Goal: Transaction & Acquisition: Register for event/course

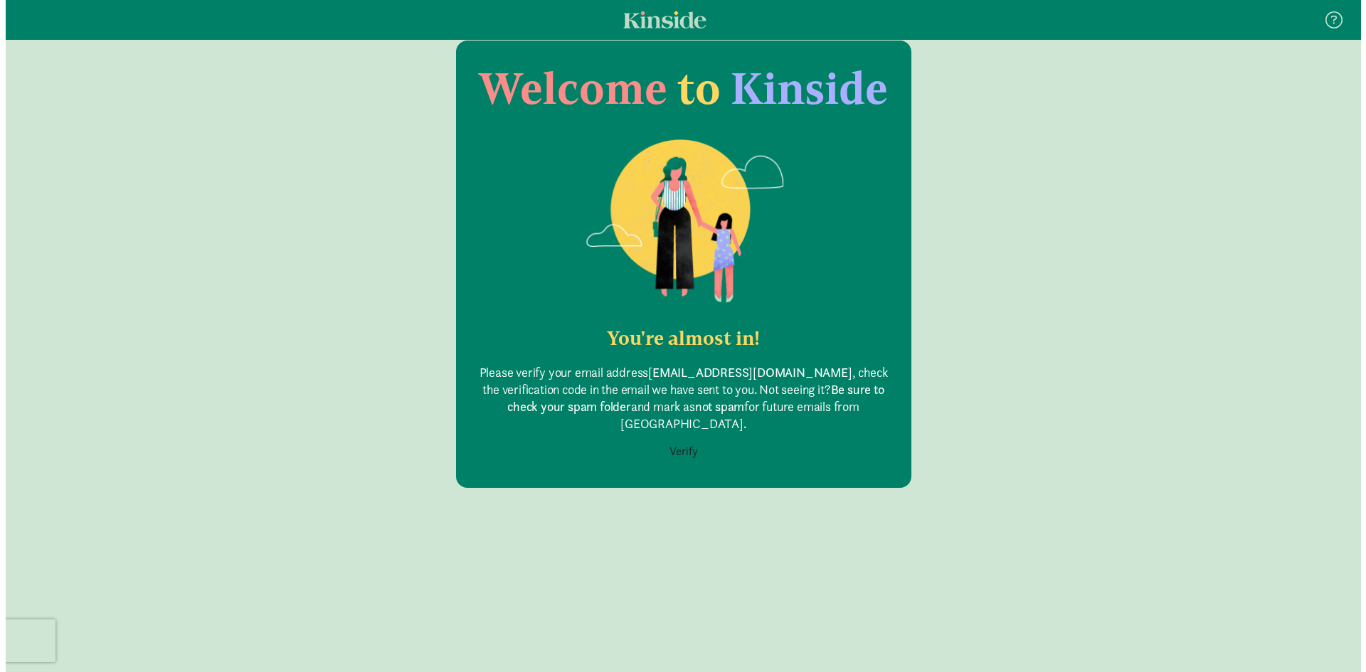
scroll to position [28, 0]
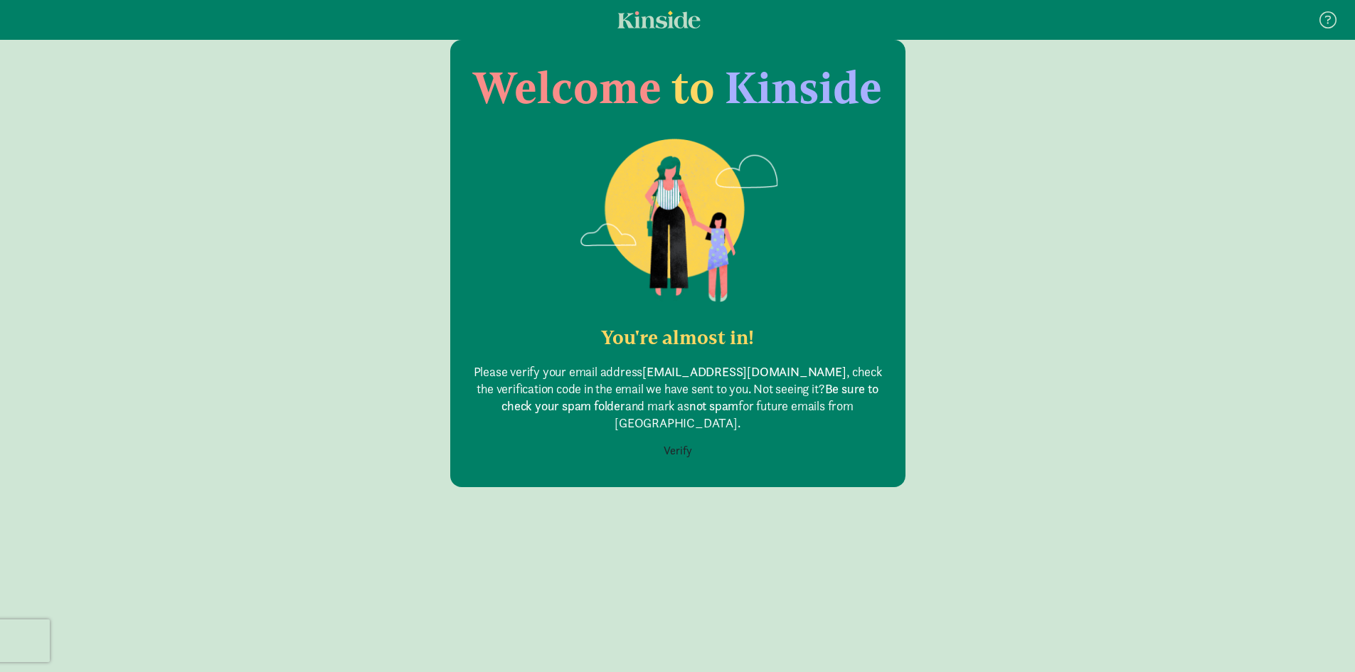
click at [671, 393] on p "Please verify your email address [EMAIL_ADDRESS][DOMAIN_NAME] , check the verif…" at bounding box center [678, 398] width 410 height 68
click at [682, 438] on button "Verify" at bounding box center [678, 451] width 47 height 27
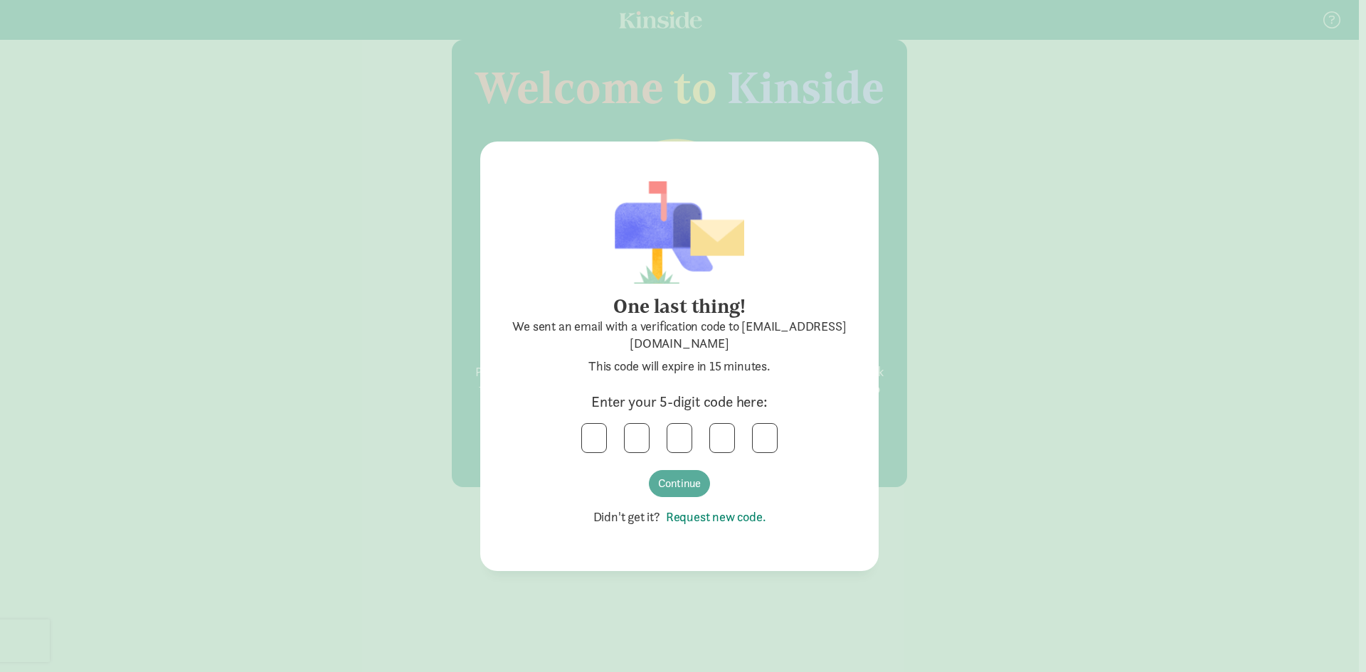
click at [693, 522] on link "Request new code." at bounding box center [713, 517] width 106 height 16
click at [588, 433] on input "text" at bounding box center [594, 438] width 24 height 28
click at [693, 482] on button "Continue" at bounding box center [679, 483] width 61 height 27
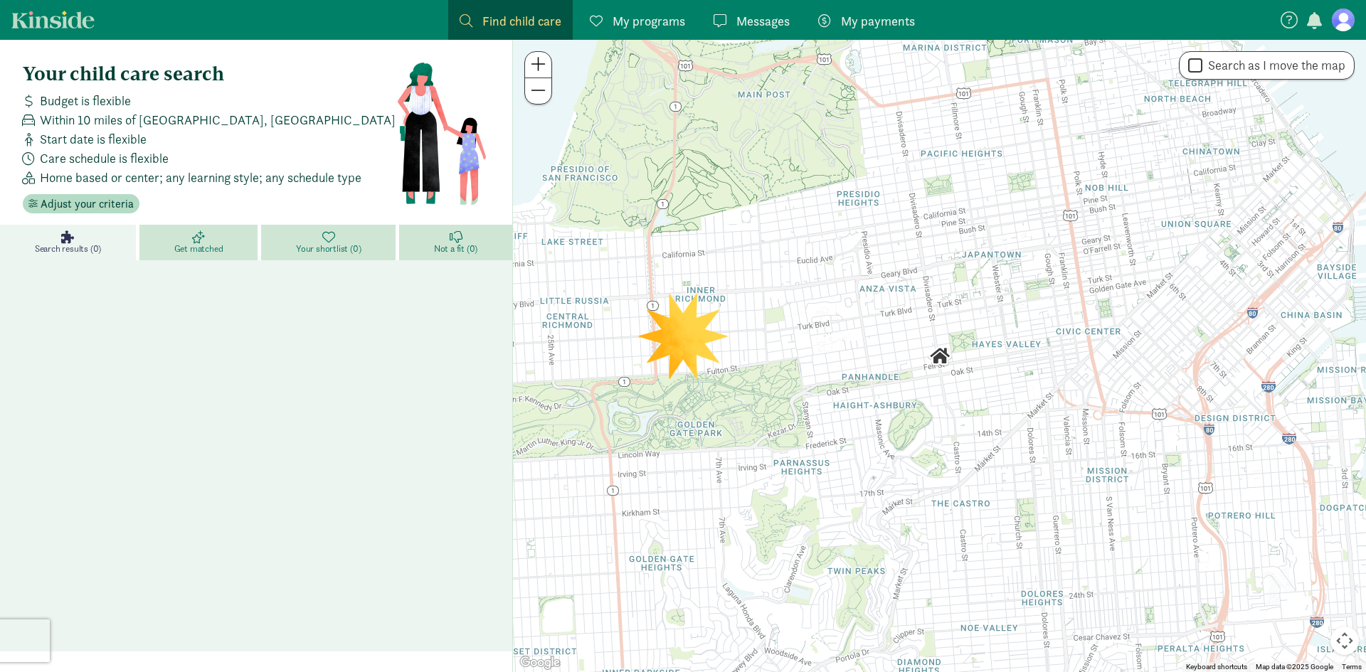
click at [672, 20] on span "My programs" at bounding box center [649, 20] width 73 height 19
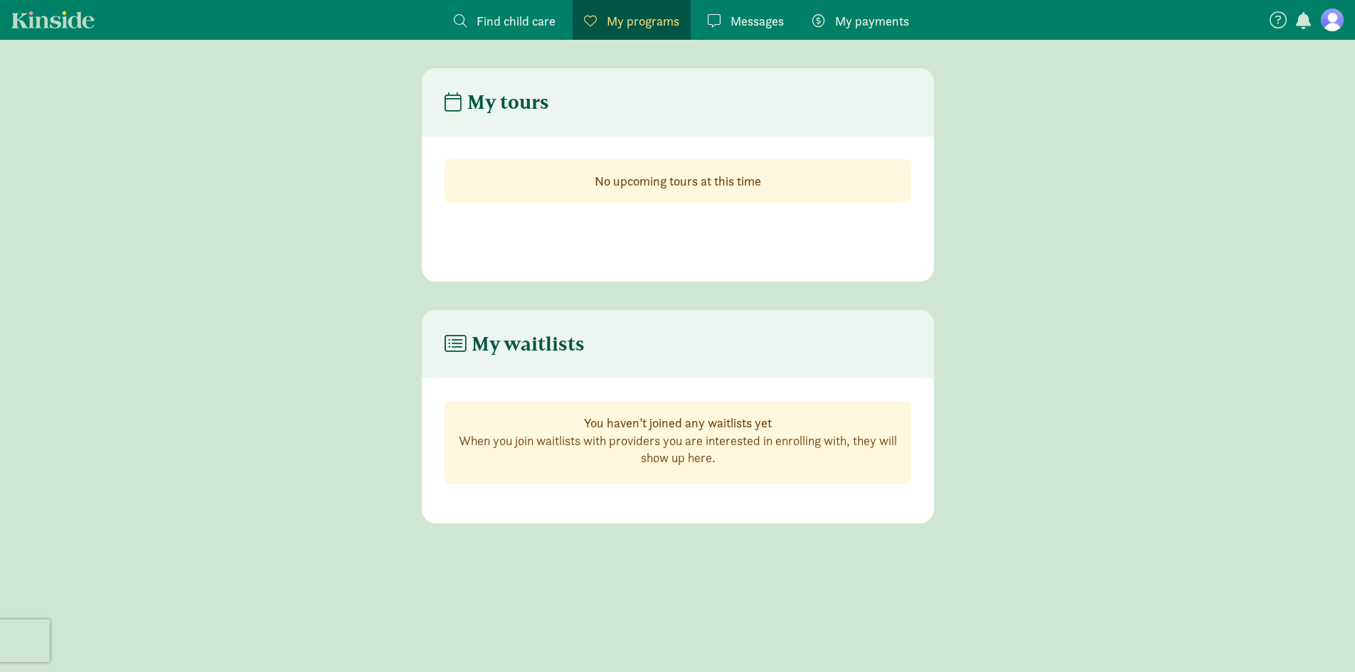
click at [527, 359] on header "My waitlists" at bounding box center [678, 344] width 512 height 68
click at [543, 14] on span "Find child care" at bounding box center [516, 20] width 79 height 19
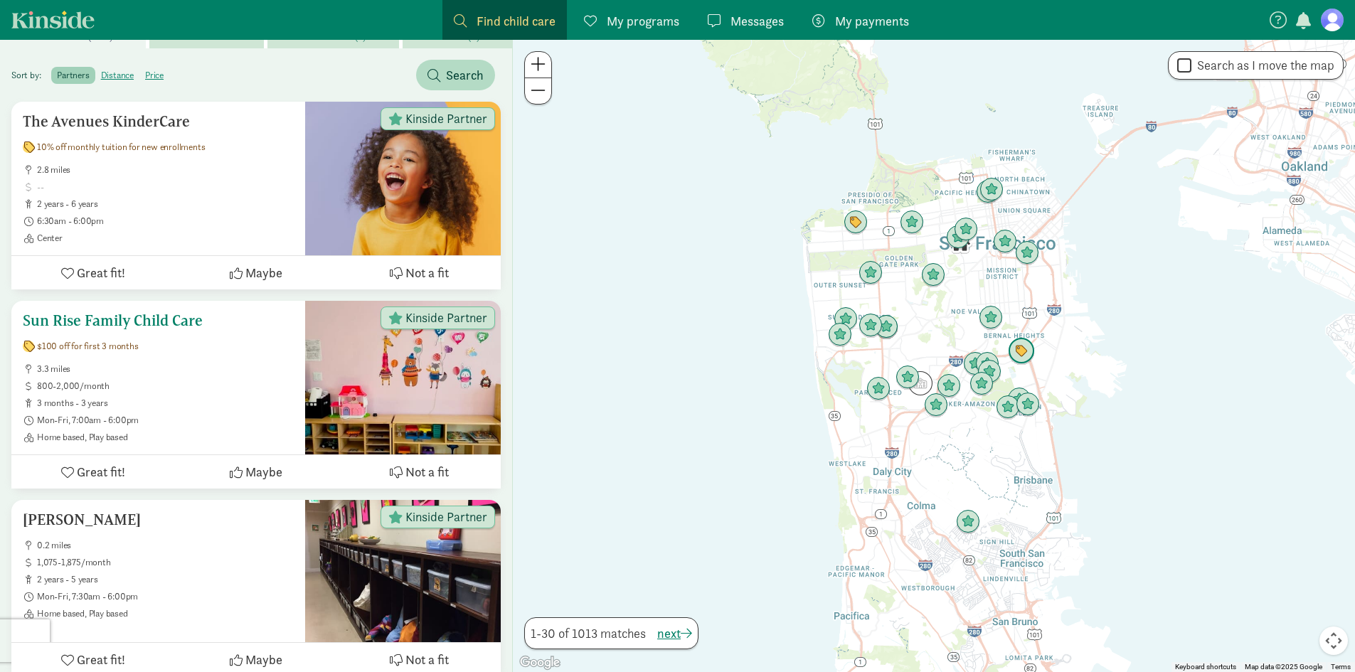
scroll to position [213, 0]
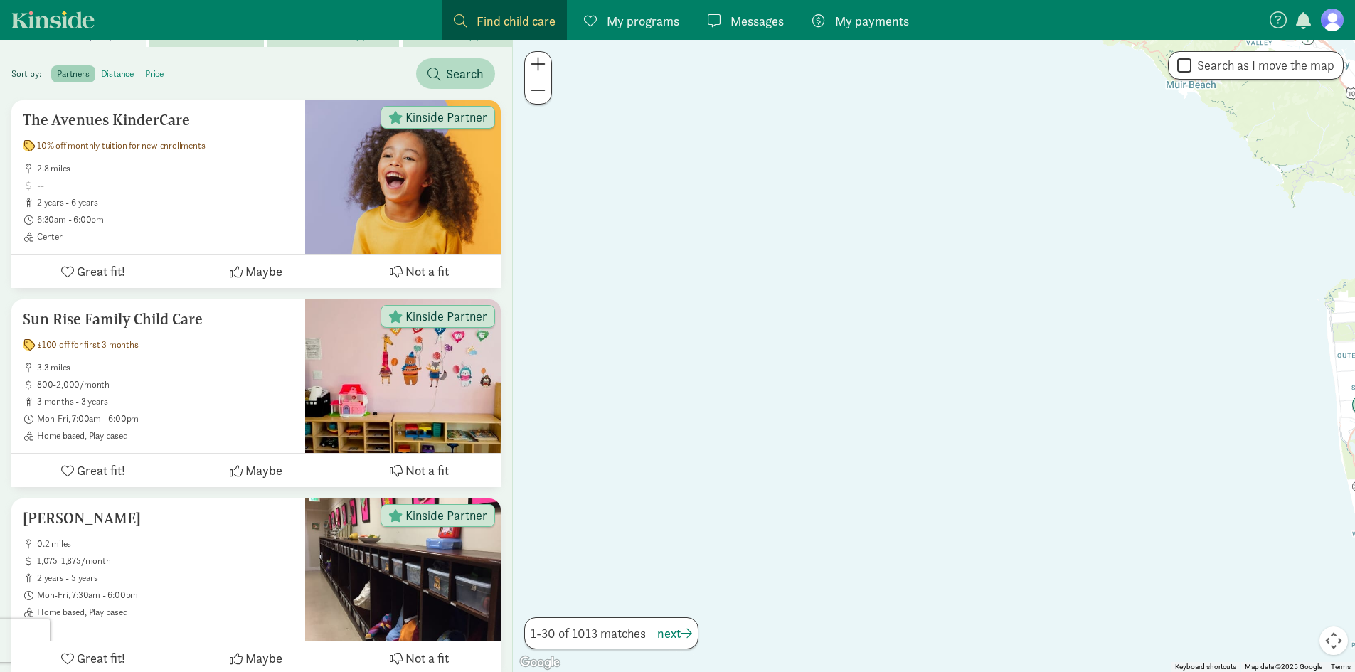
drag, startPoint x: 775, startPoint y: 242, endPoint x: 1301, endPoint y: 312, distance: 531.2
click at [1301, 312] on div at bounding box center [934, 356] width 842 height 633
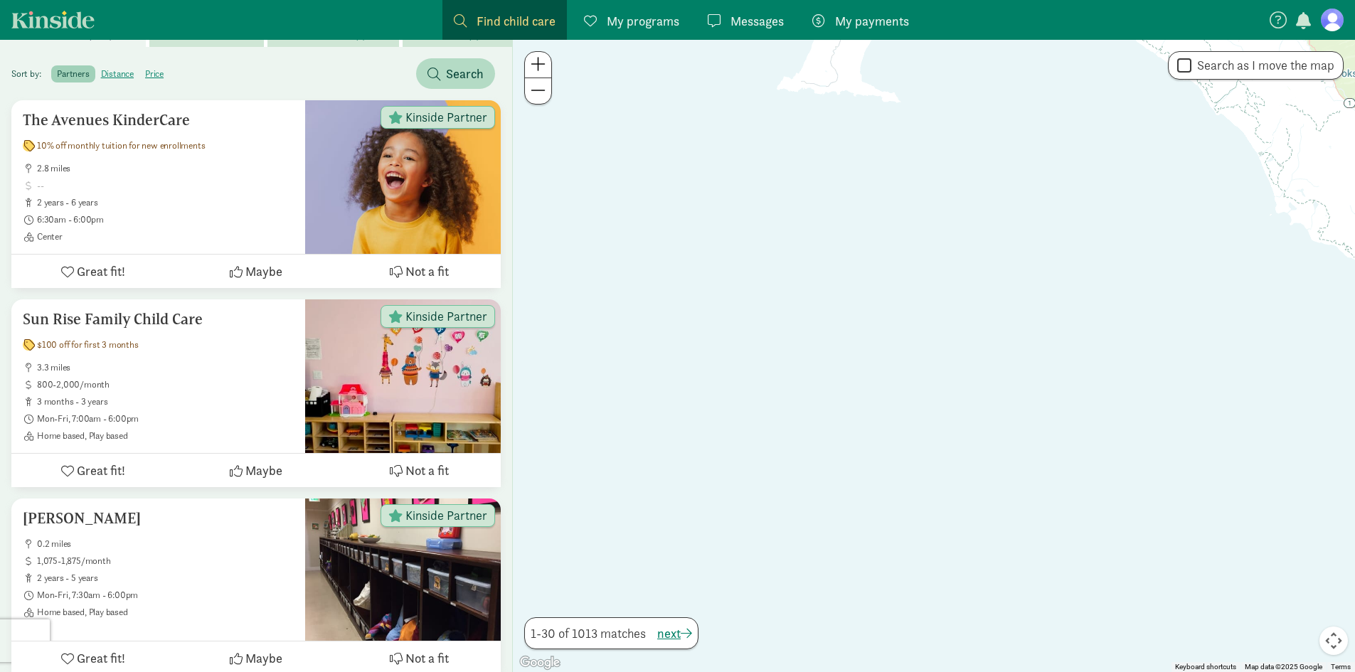
drag, startPoint x: 716, startPoint y: 305, endPoint x: 1217, endPoint y: 658, distance: 613.2
click at [1219, 658] on div at bounding box center [934, 356] width 842 height 633
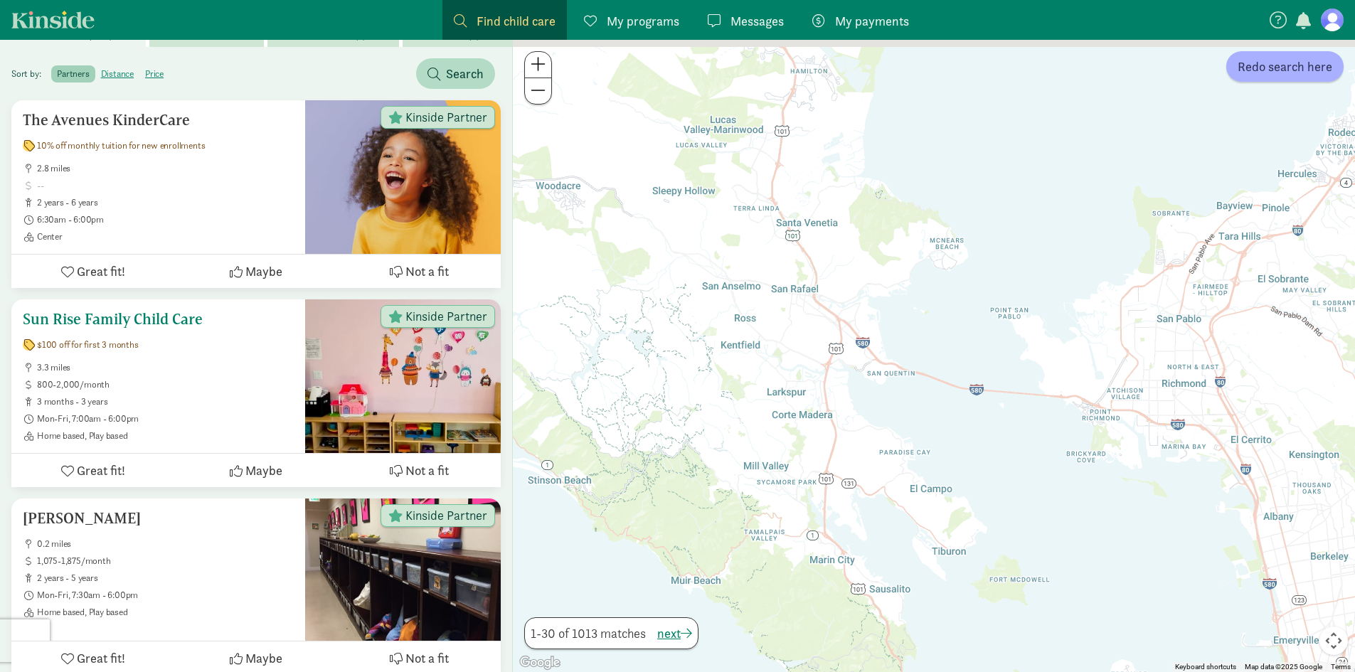
drag, startPoint x: 1141, startPoint y: 246, endPoint x: 134, endPoint y: 389, distance: 1016.9
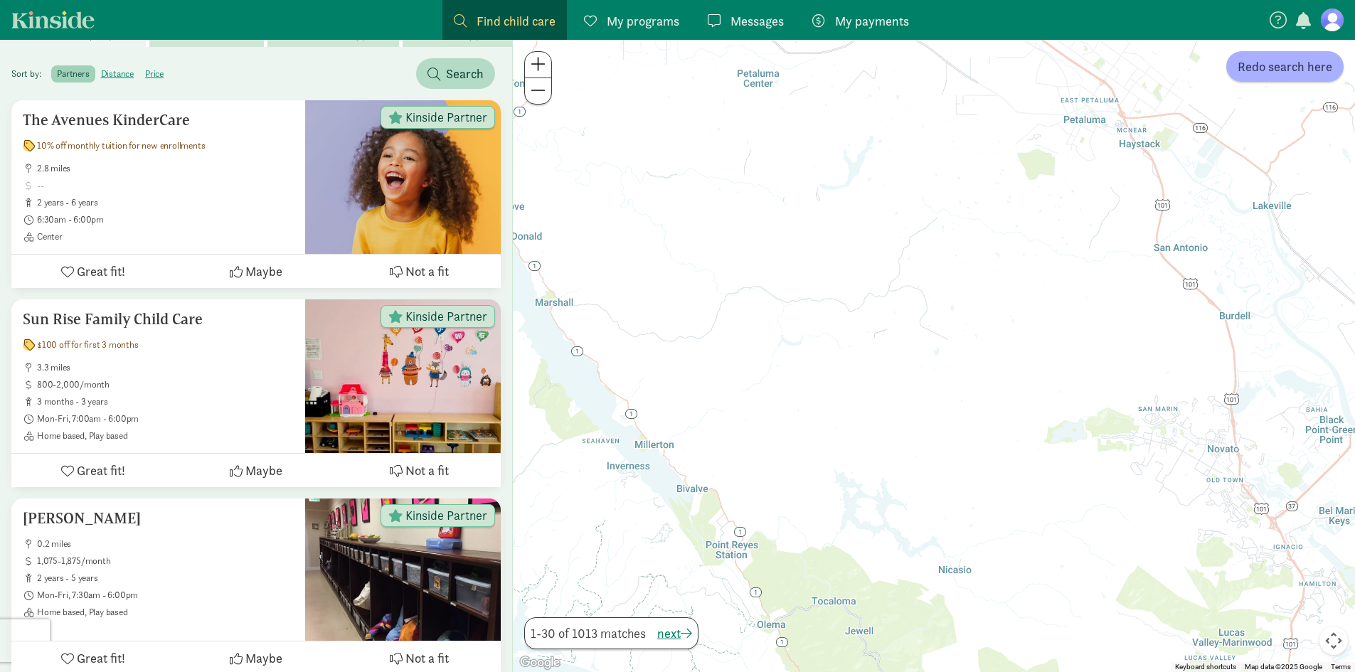
drag, startPoint x: 675, startPoint y: 192, endPoint x: 1190, endPoint y: 706, distance: 727.0
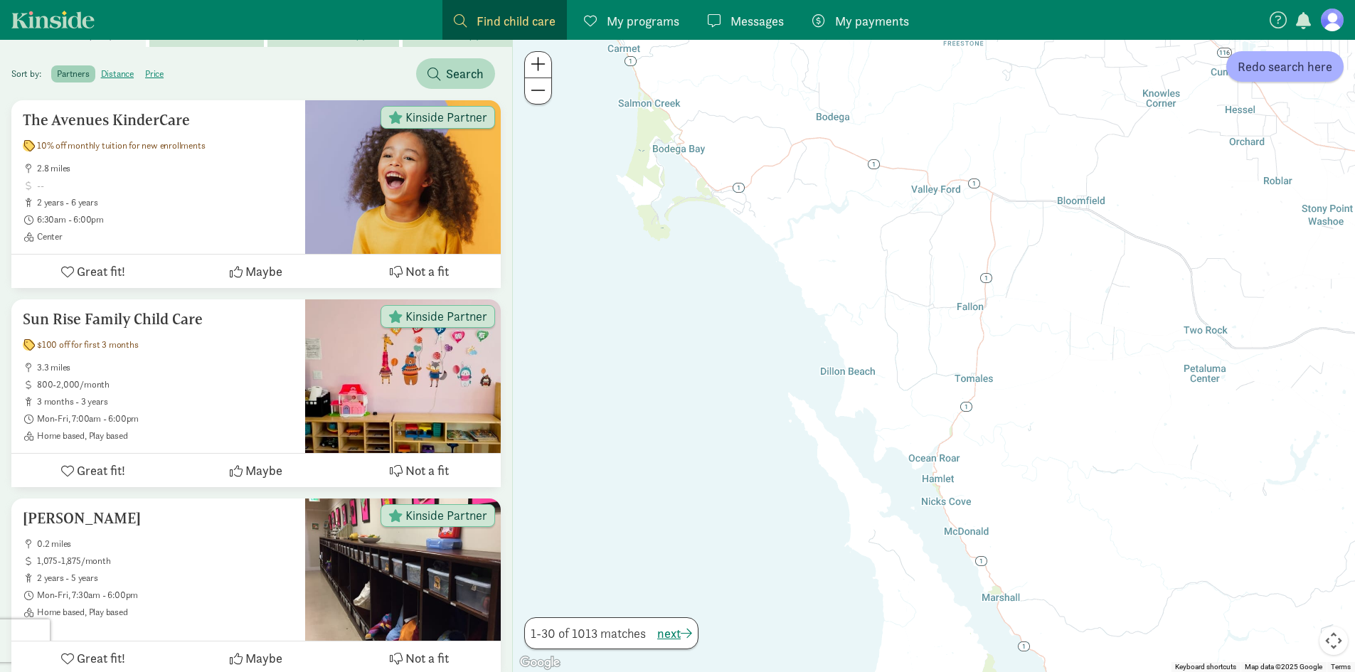
drag, startPoint x: 802, startPoint y: 396, endPoint x: 1163, endPoint y: 638, distance: 434.0
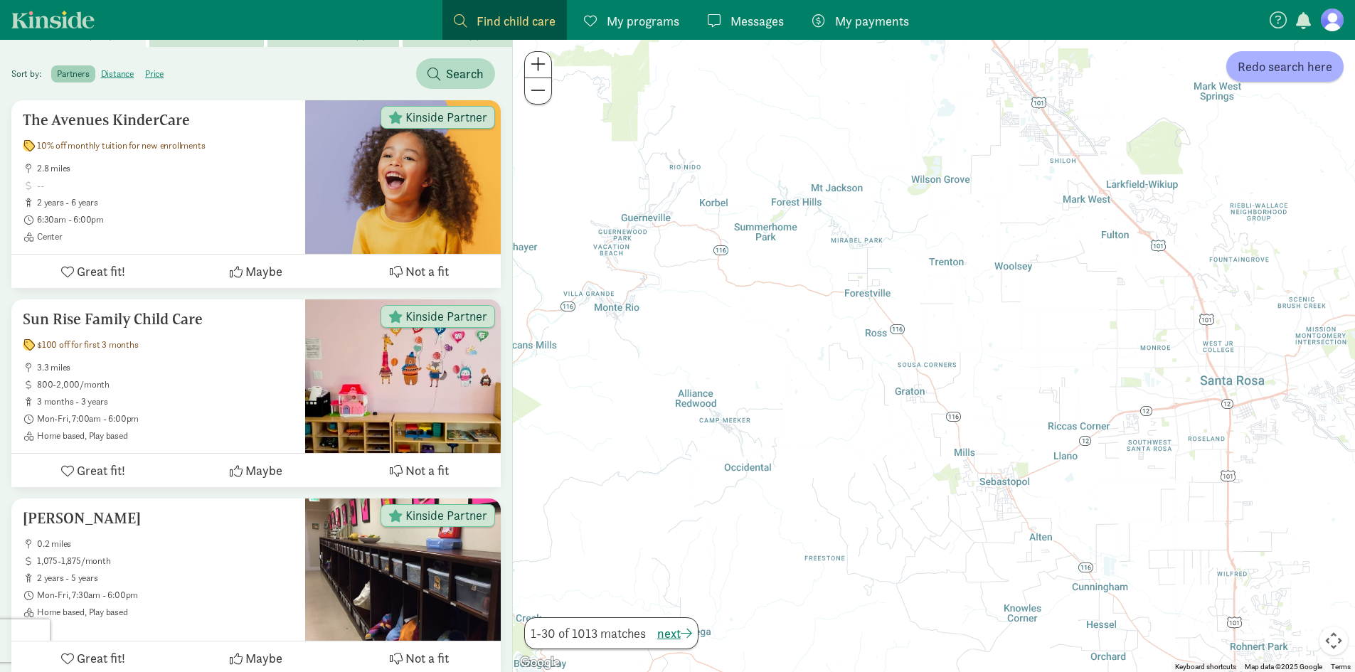
drag, startPoint x: 879, startPoint y: 189, endPoint x: 823, endPoint y: 706, distance: 519.5
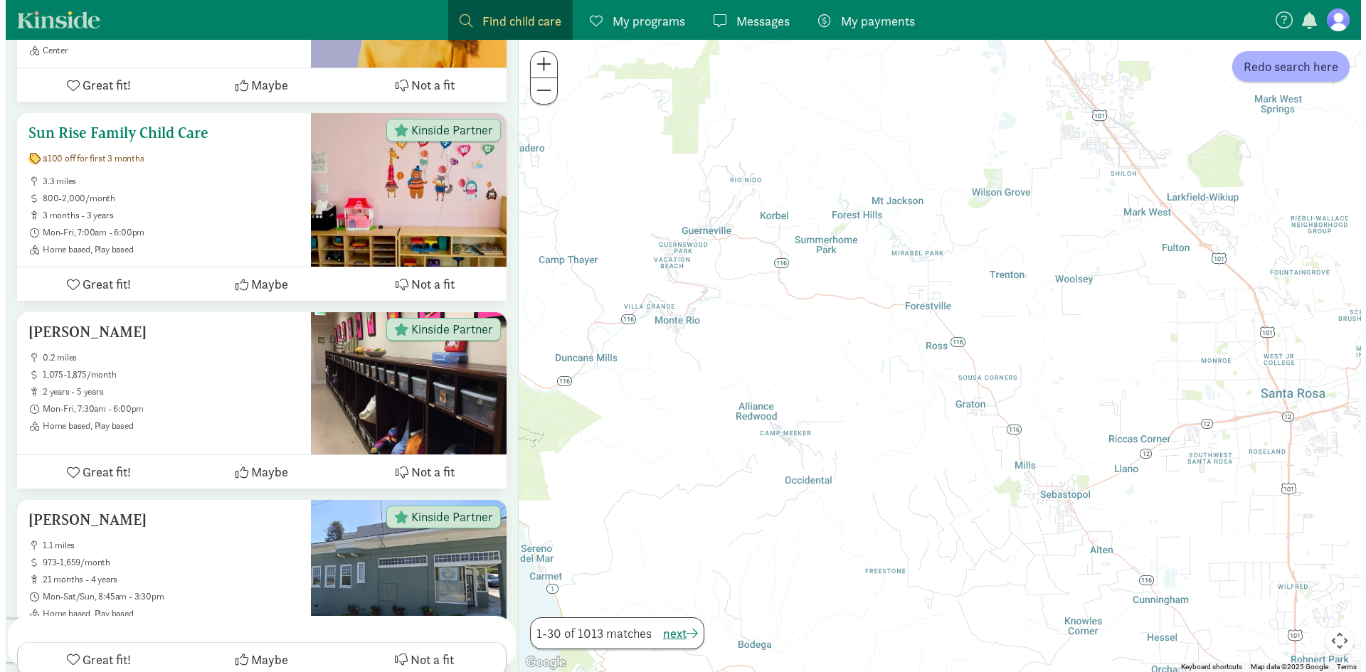
scroll to position [142, 0]
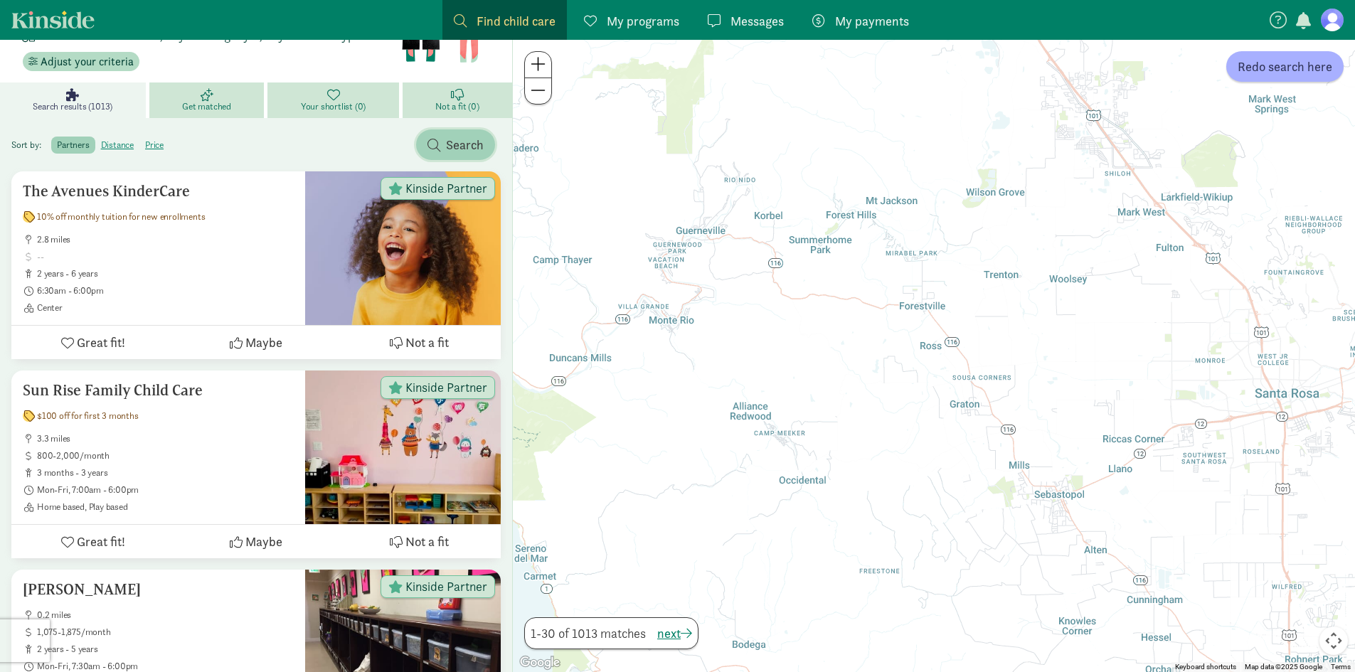
click at [465, 153] on span "Search" at bounding box center [465, 144] width 38 height 19
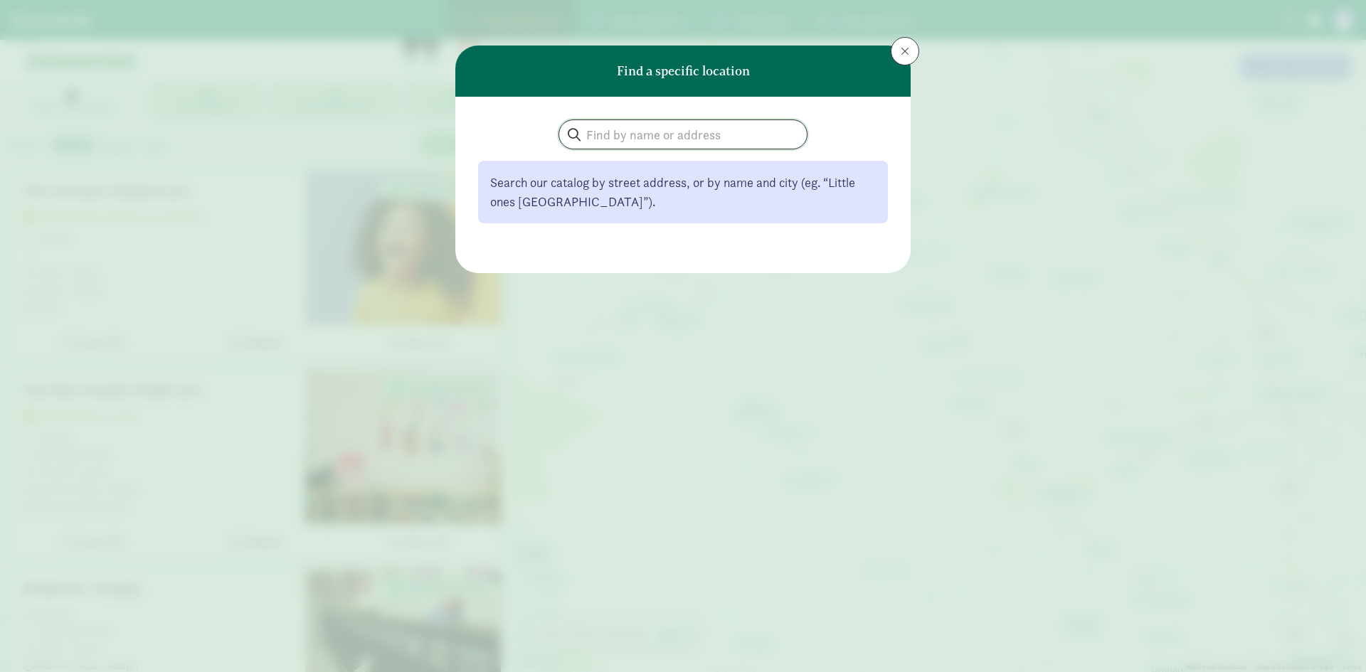
click at [704, 131] on input "search" at bounding box center [683, 134] width 248 height 28
type input "kent, wa"
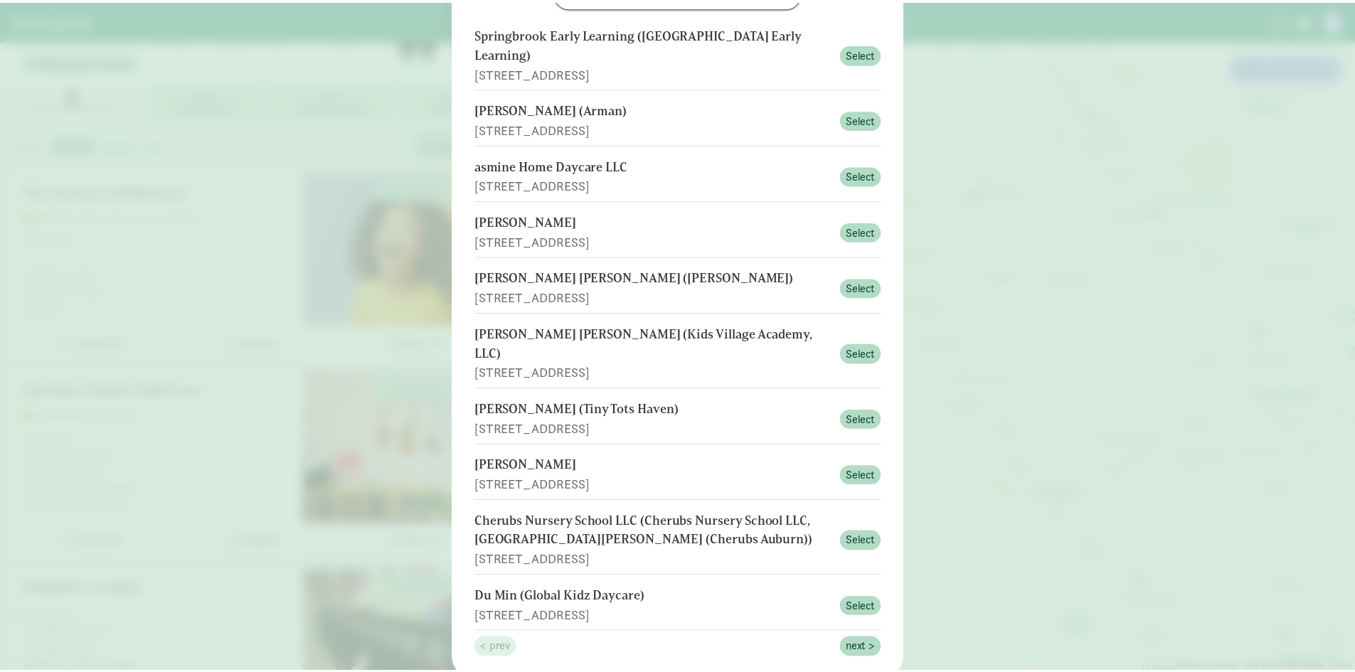
scroll to position [0, 0]
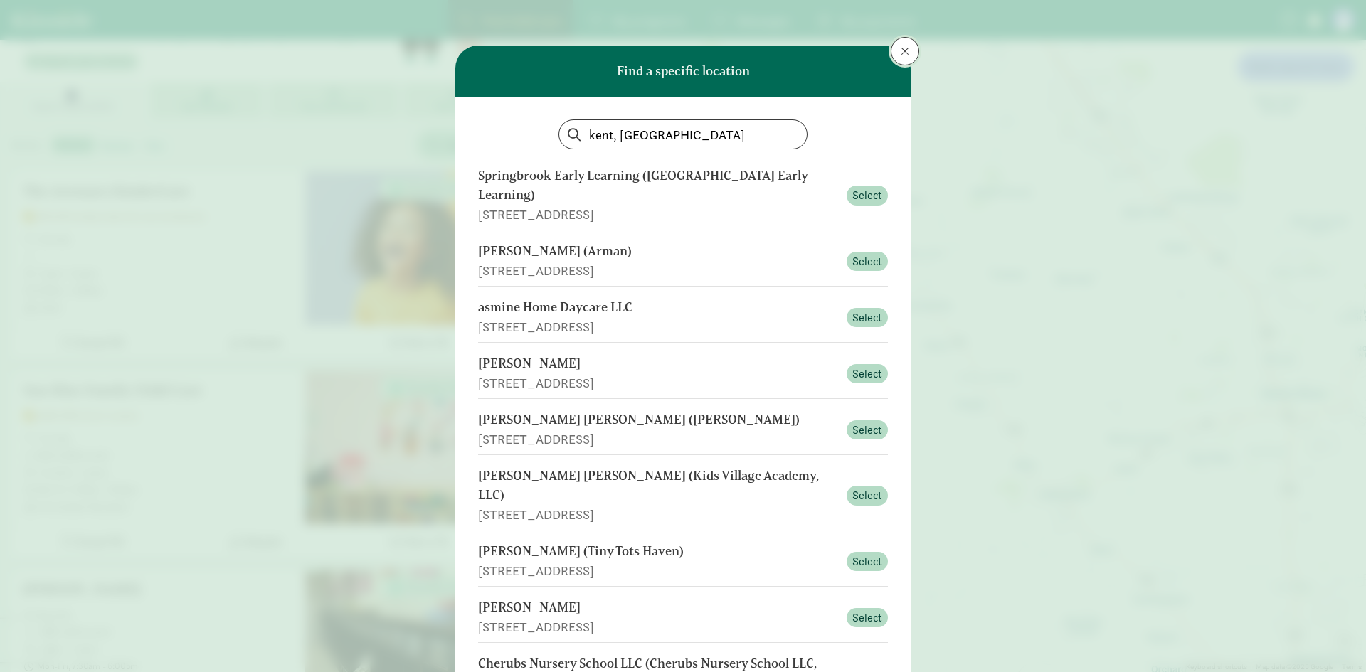
click at [901, 49] on span at bounding box center [905, 51] width 9 height 11
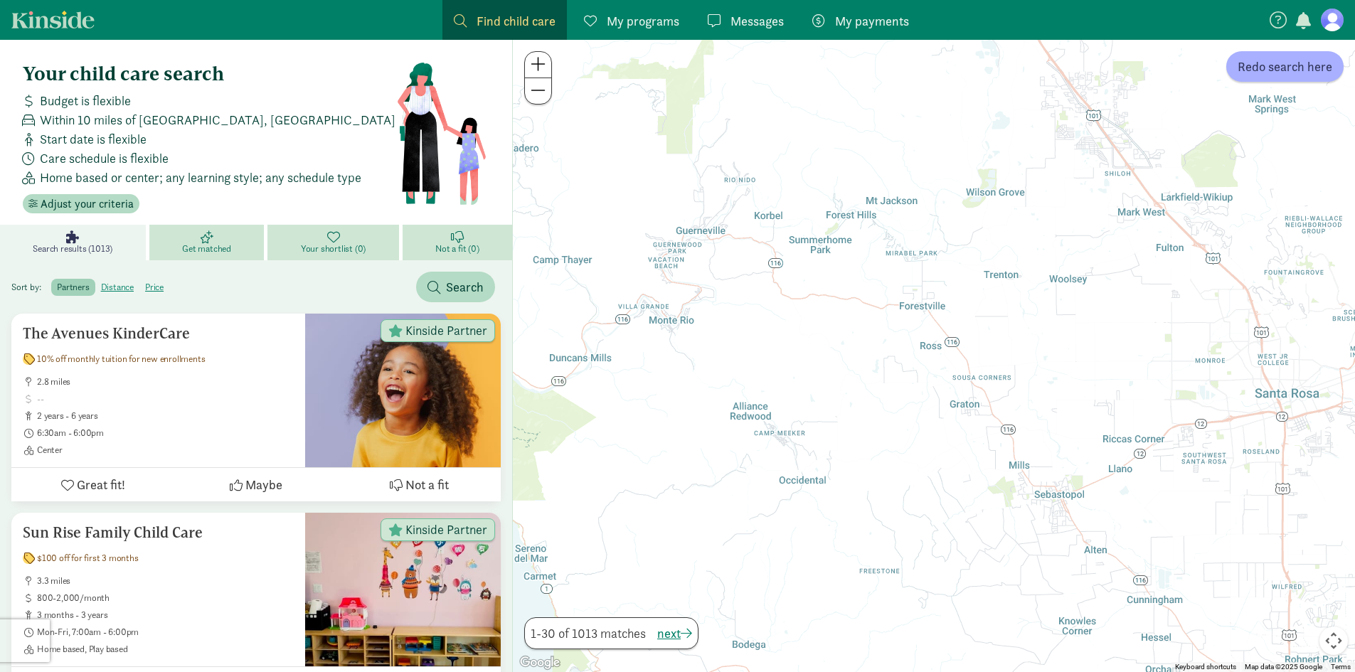
click at [252, 106] on div "Budget is flexible" at bounding box center [206, 100] width 379 height 19
click at [73, 202] on span "Adjust your criteria" at bounding box center [87, 204] width 93 height 17
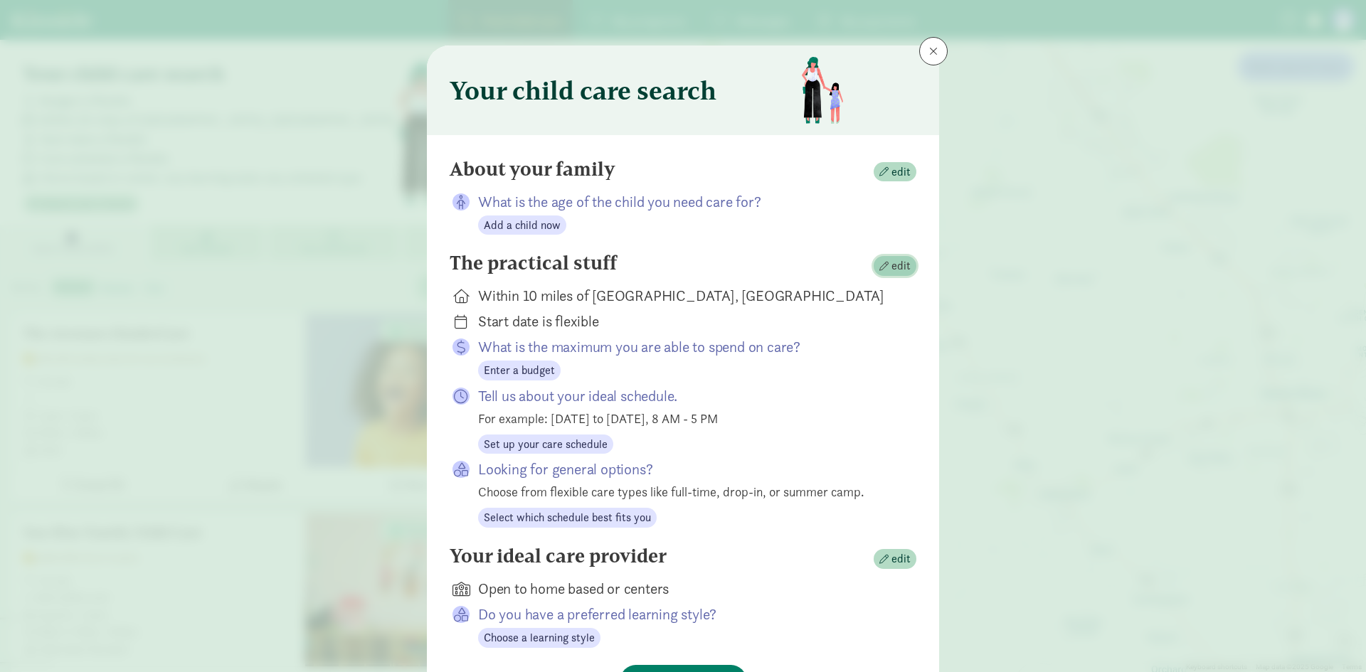
click at [898, 266] on span "edit" at bounding box center [901, 266] width 19 height 17
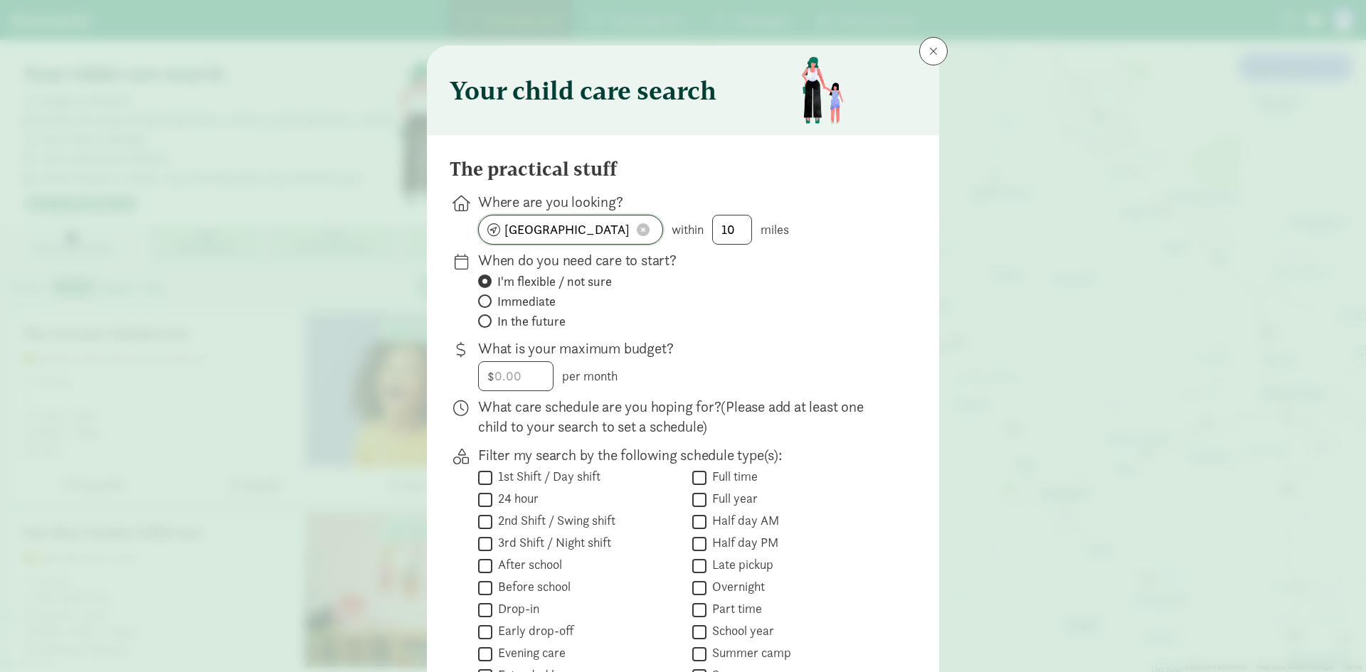
click at [637, 232] on span at bounding box center [643, 229] width 13 height 13
click at [606, 230] on input at bounding box center [571, 230] width 184 height 28
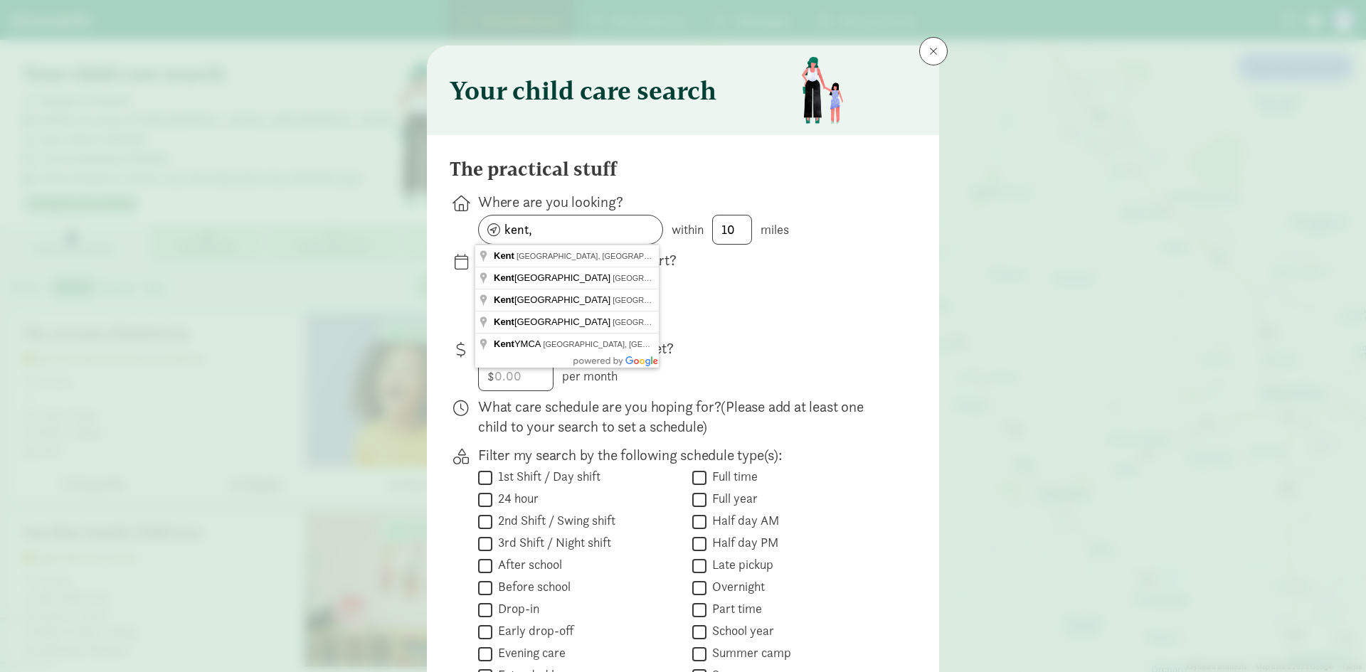
type input "Kent, WA, USA"
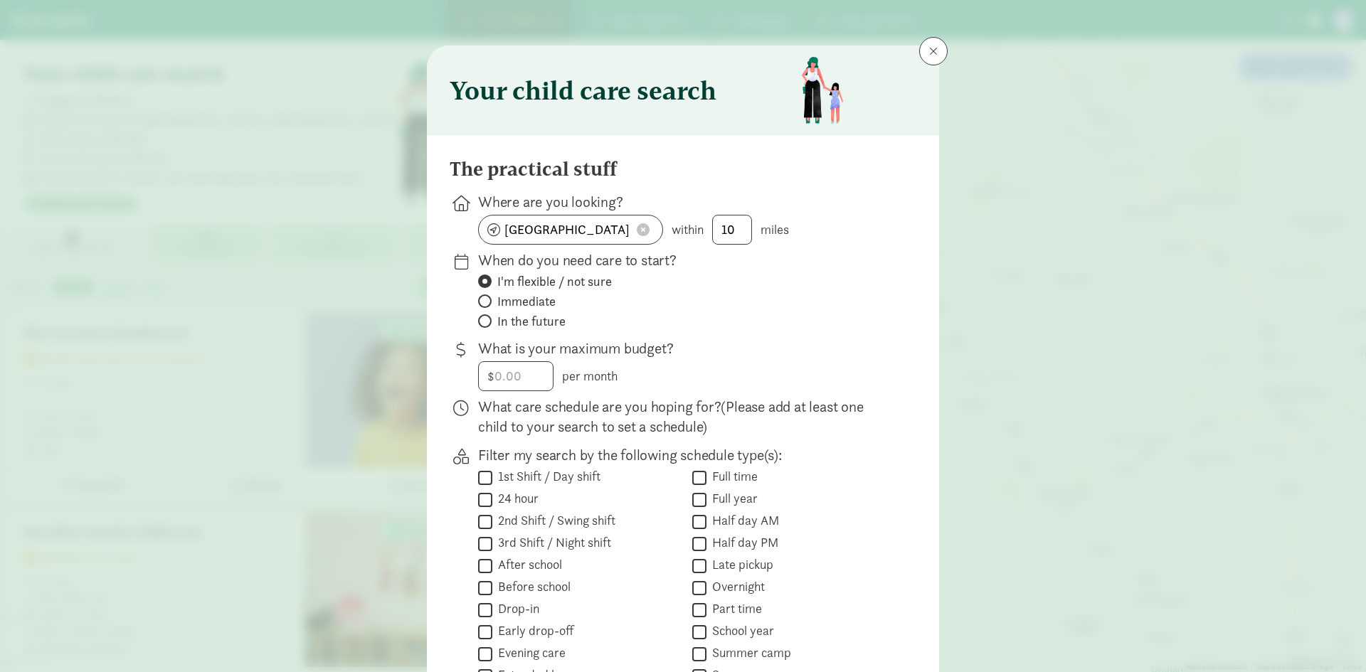
click at [702, 353] on p "What is your maximum budget?" at bounding box center [686, 349] width 416 height 20
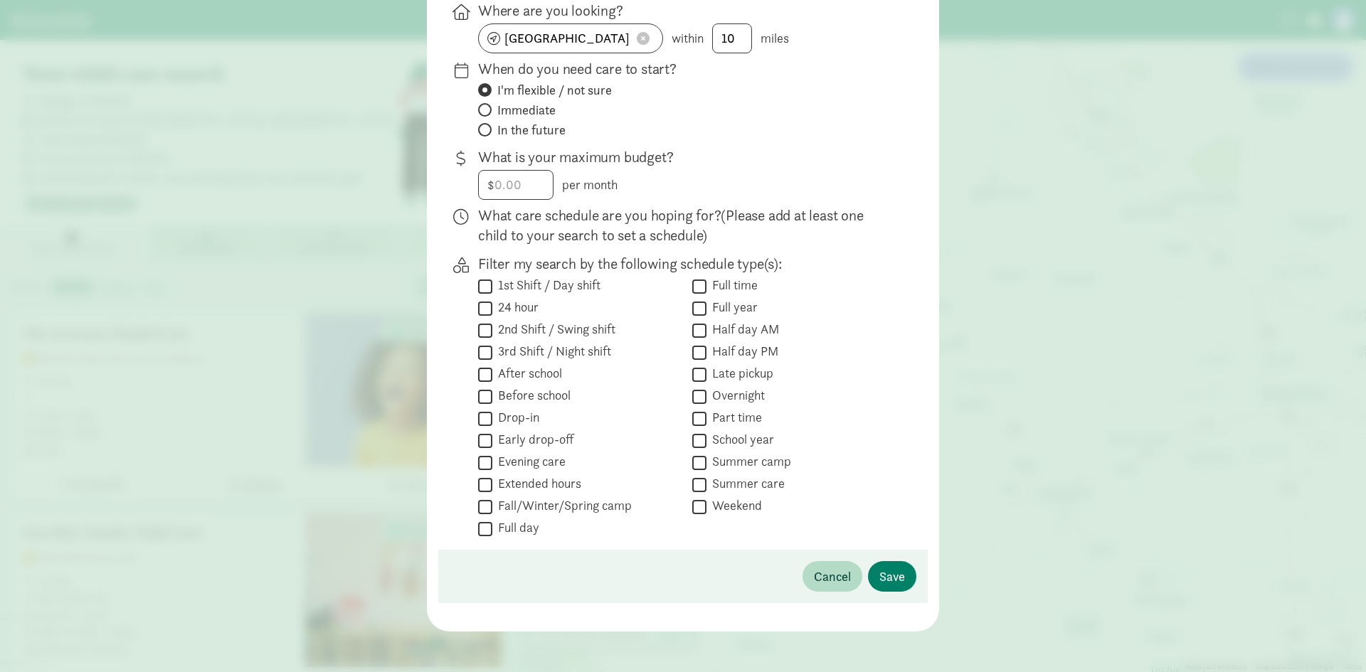
scroll to position [196, 0]
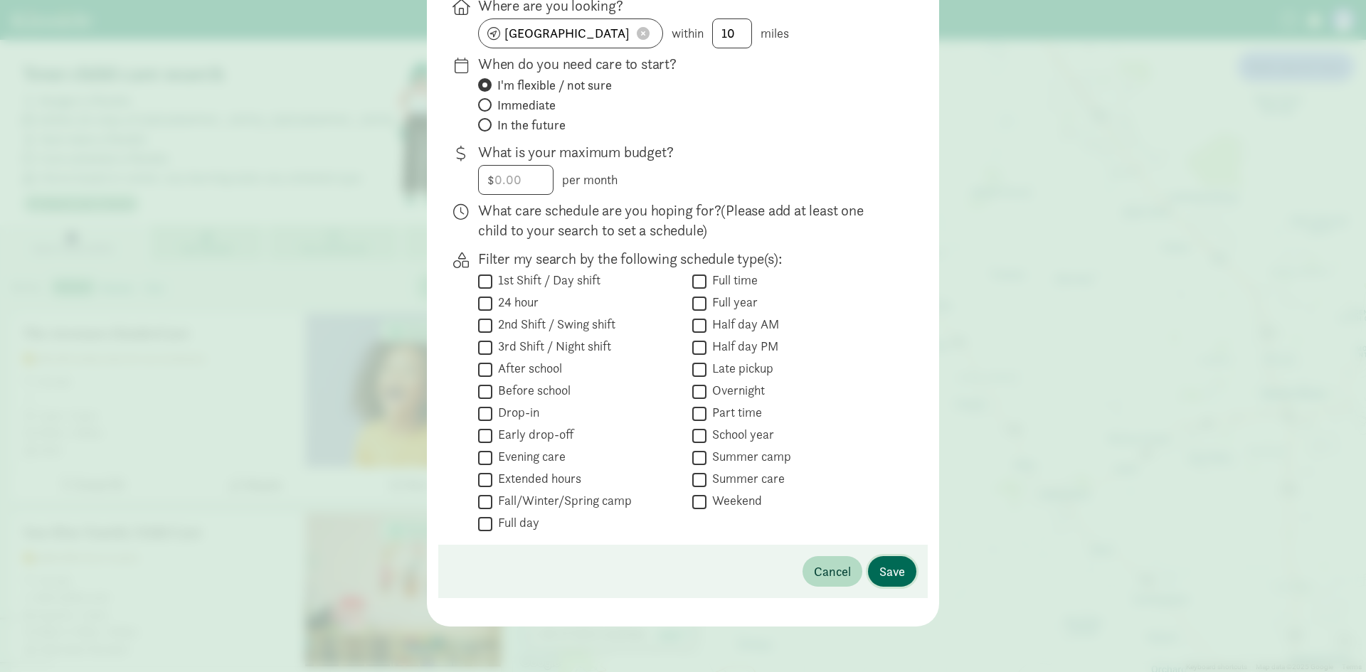
click at [897, 569] on span "Save" at bounding box center [892, 571] width 26 height 19
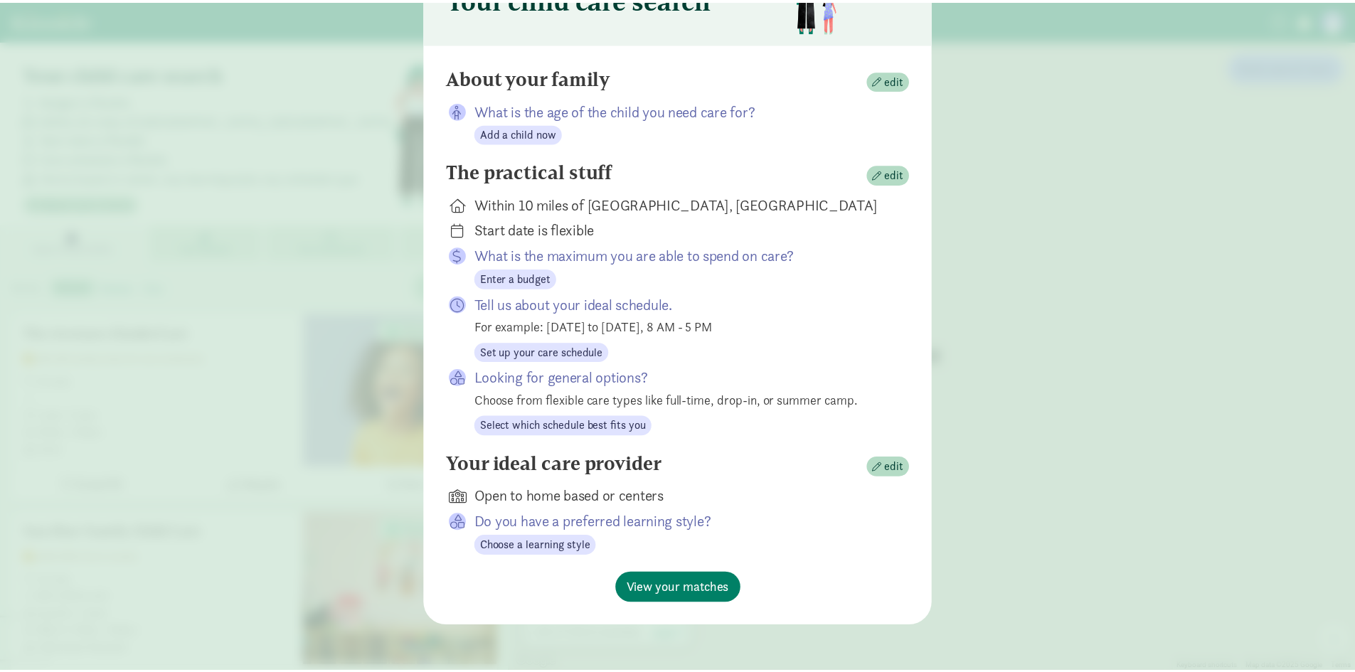
scroll to position [92, 0]
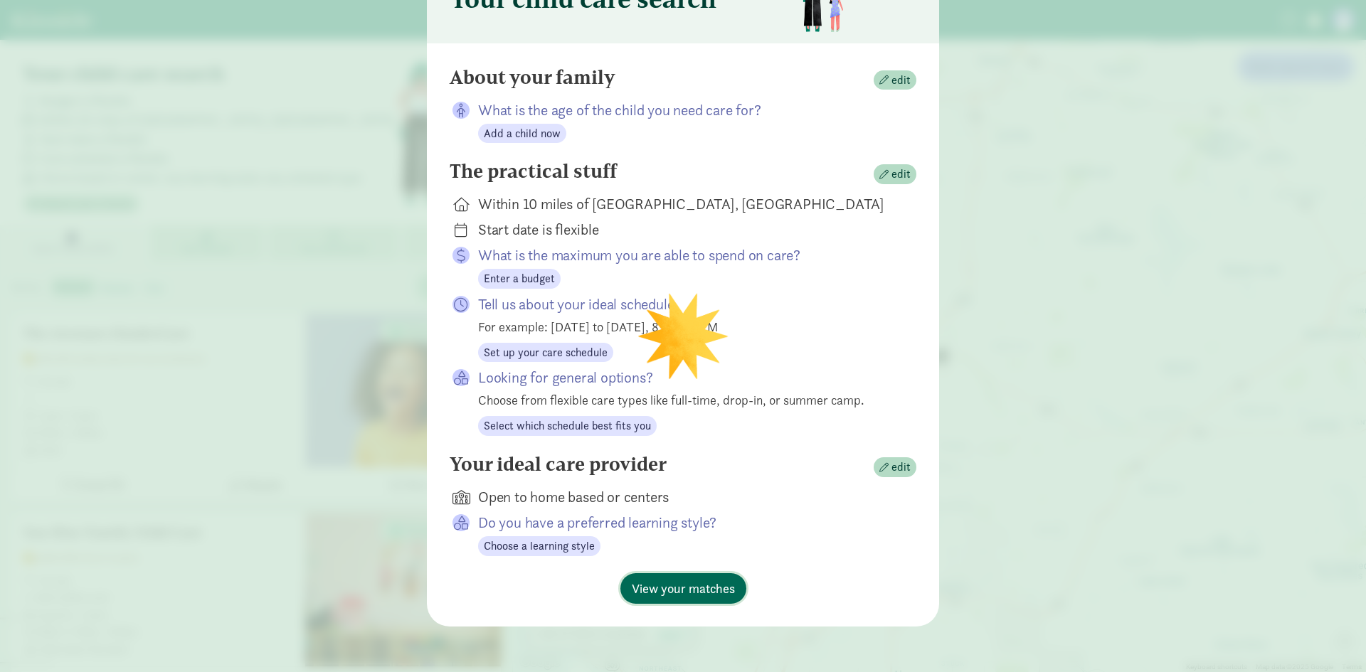
click at [707, 588] on span "View your matches" at bounding box center [683, 588] width 103 height 19
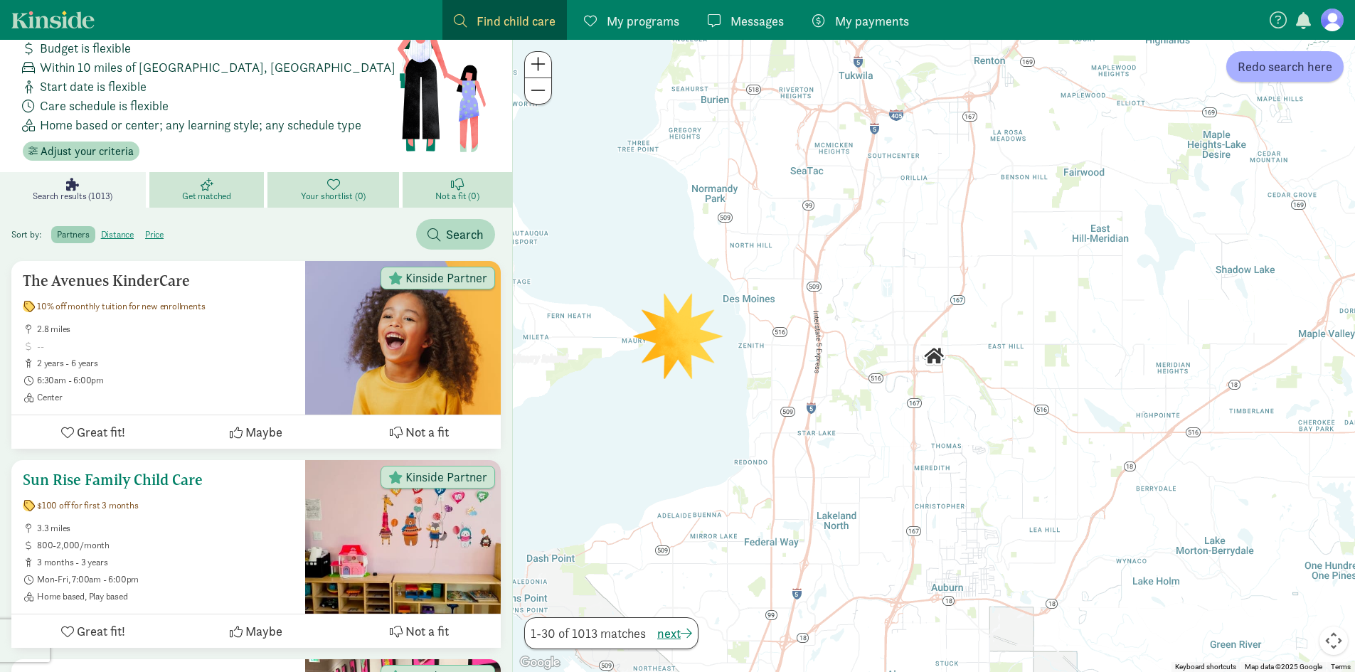
scroll to position [0, 0]
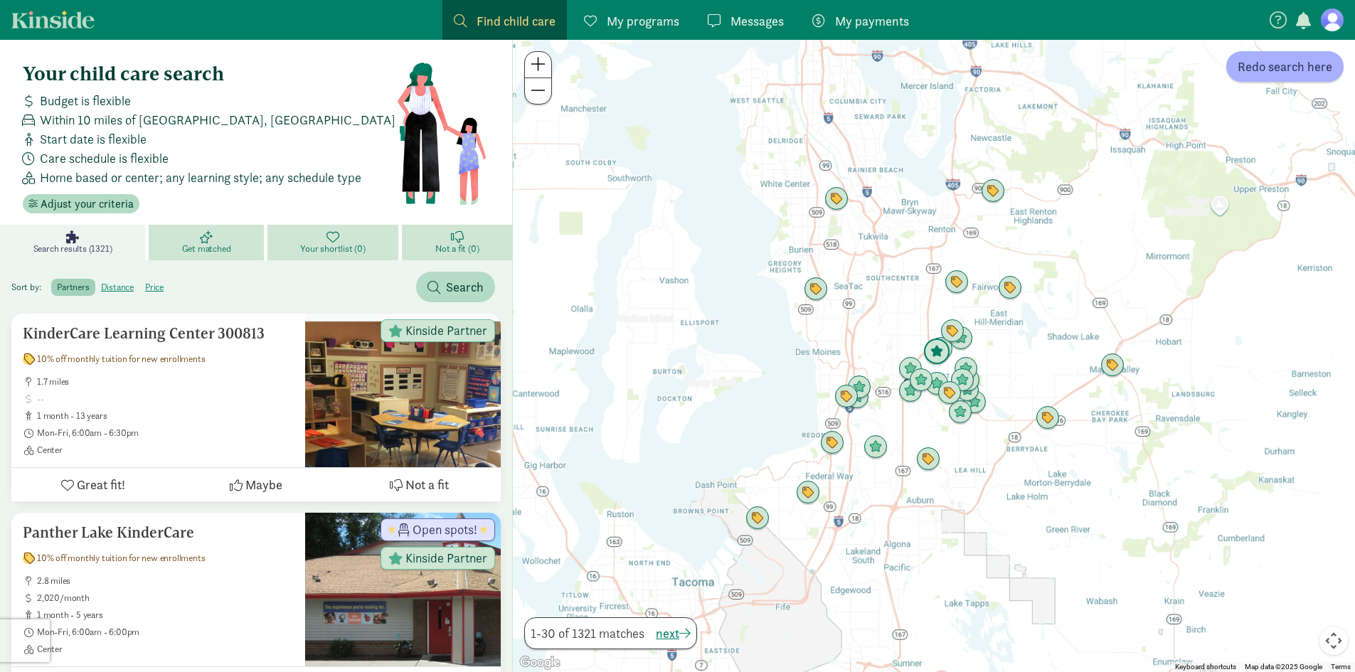
click at [937, 356] on div "To navigate, press the arrow keys." at bounding box center [1355, 356] width 842 height 0
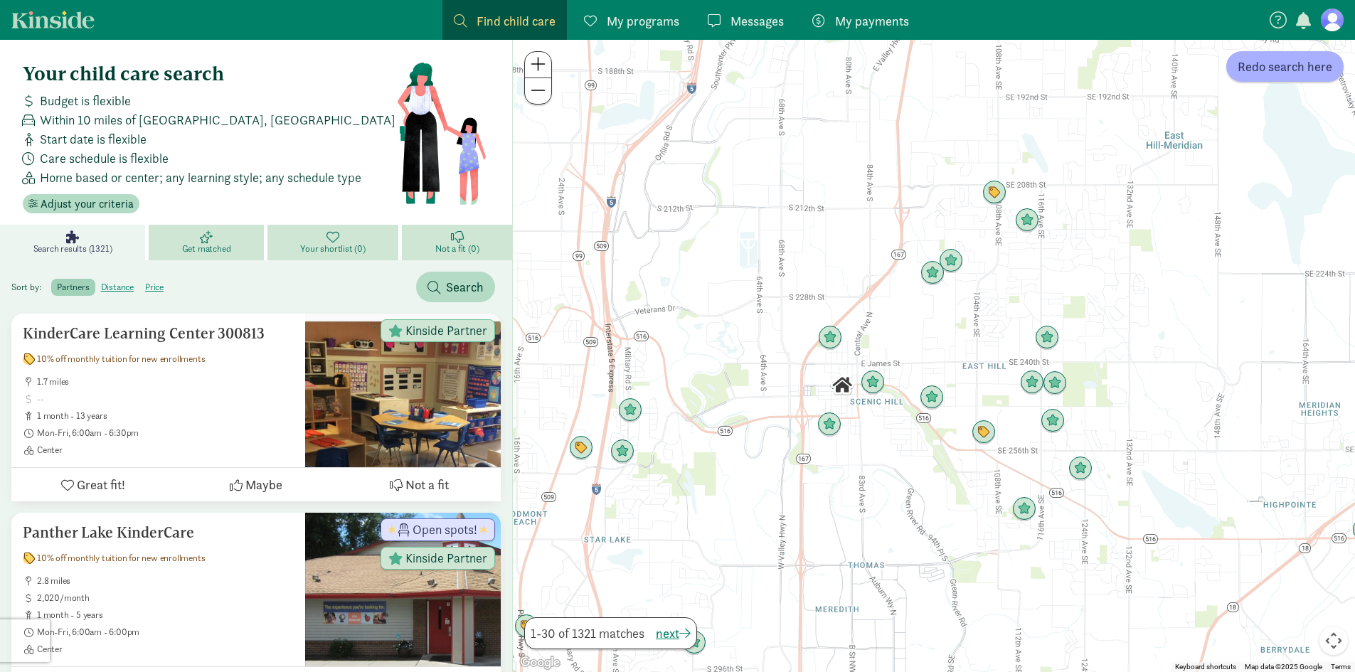
drag, startPoint x: 1064, startPoint y: 311, endPoint x: 659, endPoint y: 691, distance: 555.2
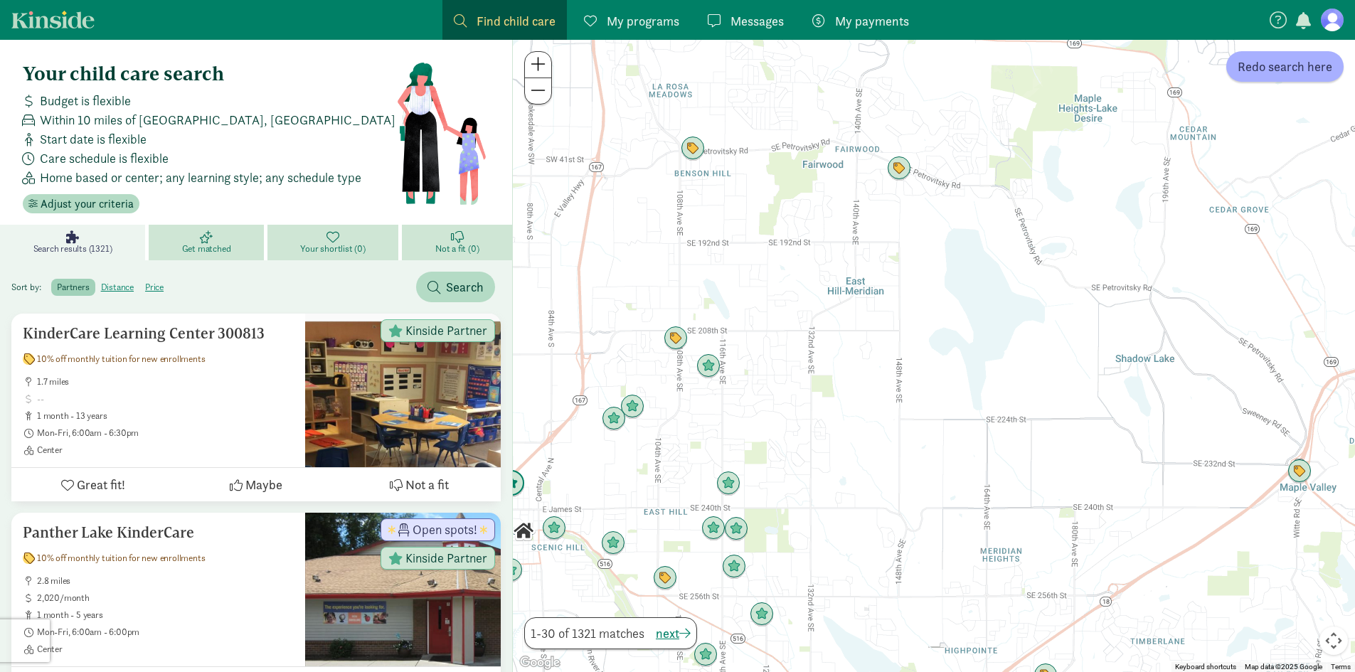
drag, startPoint x: 841, startPoint y: 325, endPoint x: 521, endPoint y: 471, distance: 351.8
click at [521, 471] on img "Click to see details" at bounding box center [511, 484] width 38 height 38
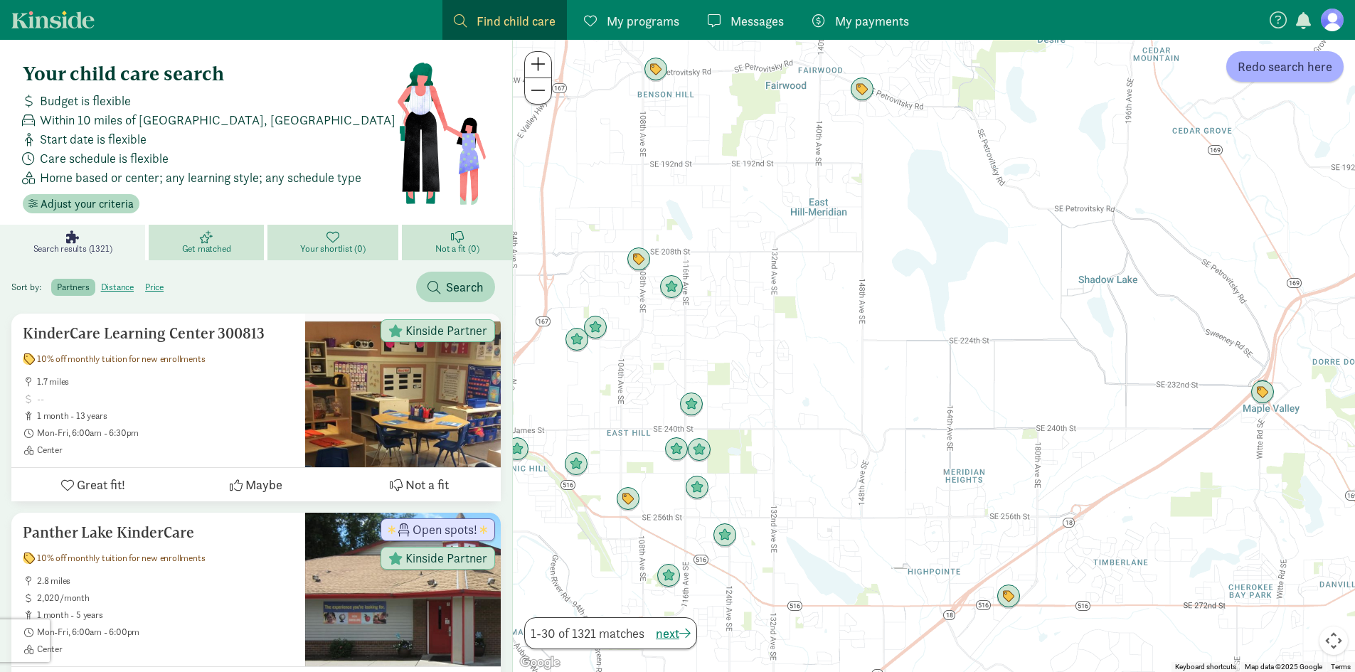
drag, startPoint x: 793, startPoint y: 471, endPoint x: 754, endPoint y: 391, distance: 89.4
click at [754, 391] on div at bounding box center [934, 356] width 842 height 633
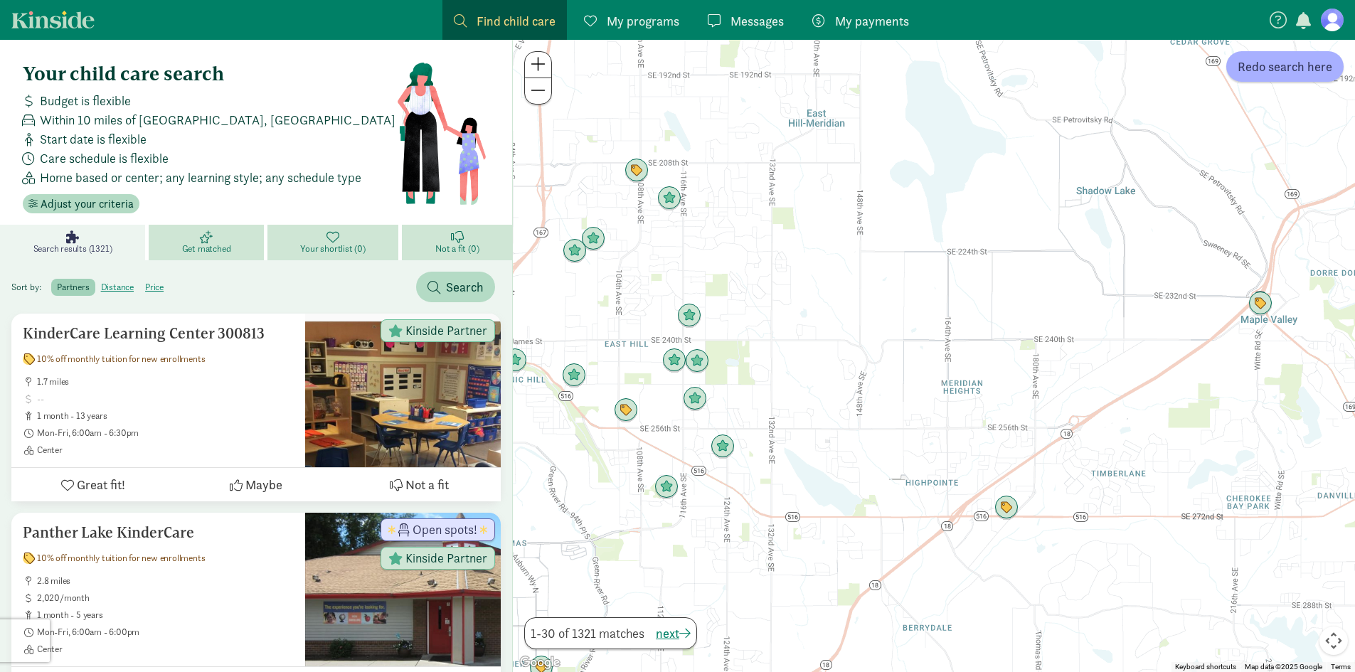
drag, startPoint x: 778, startPoint y: 541, endPoint x: 778, endPoint y: 453, distance: 88.9
click at [778, 453] on div at bounding box center [934, 356] width 842 height 633
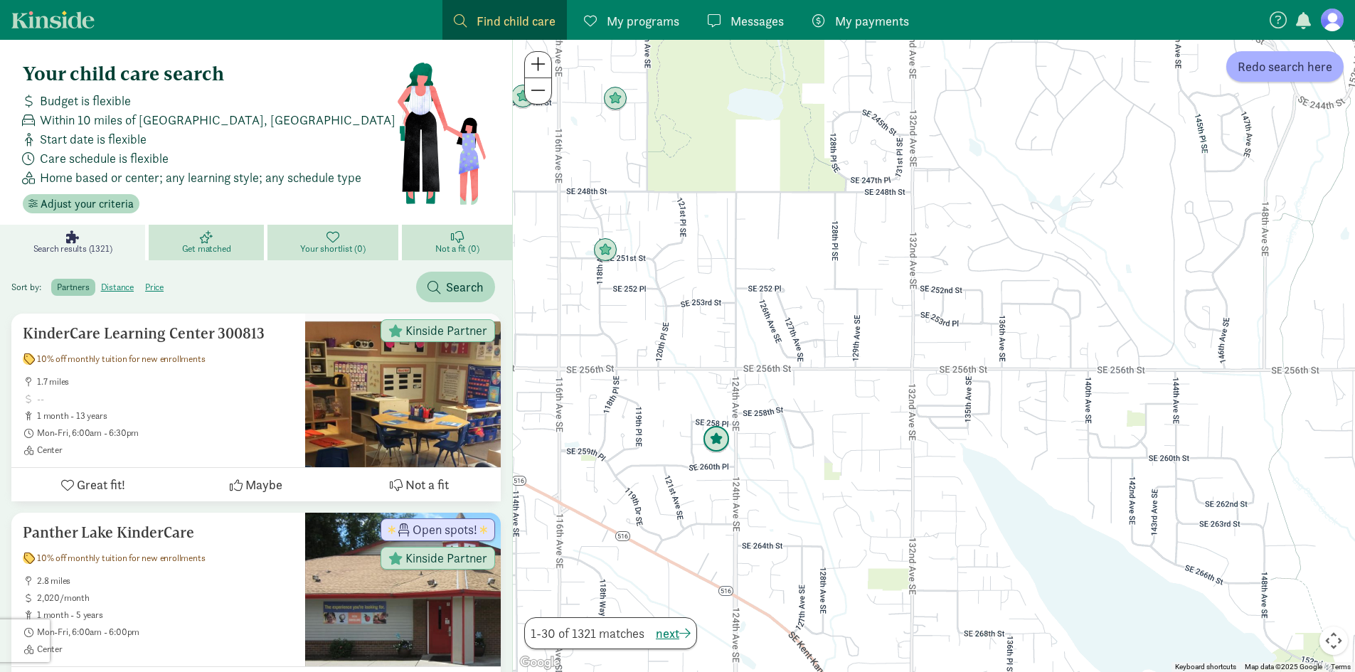
click at [718, 438] on img "Click to see details" at bounding box center [716, 440] width 38 height 38
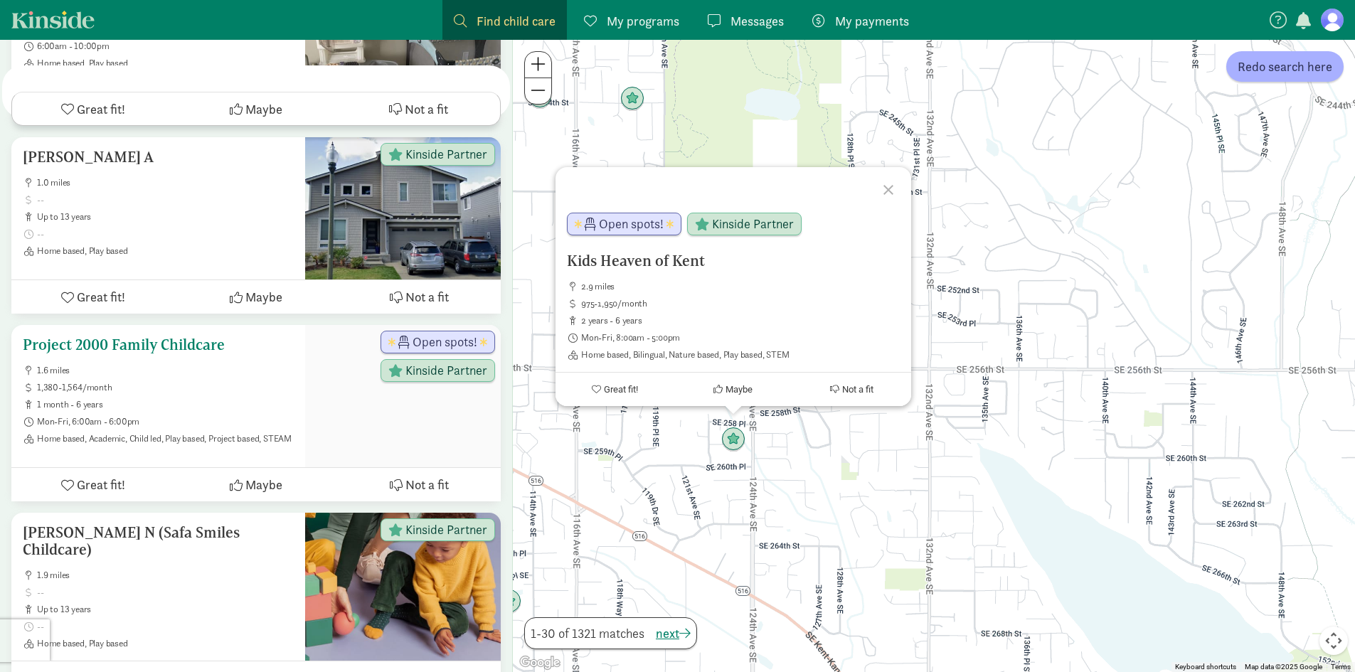
scroll to position [3629, 0]
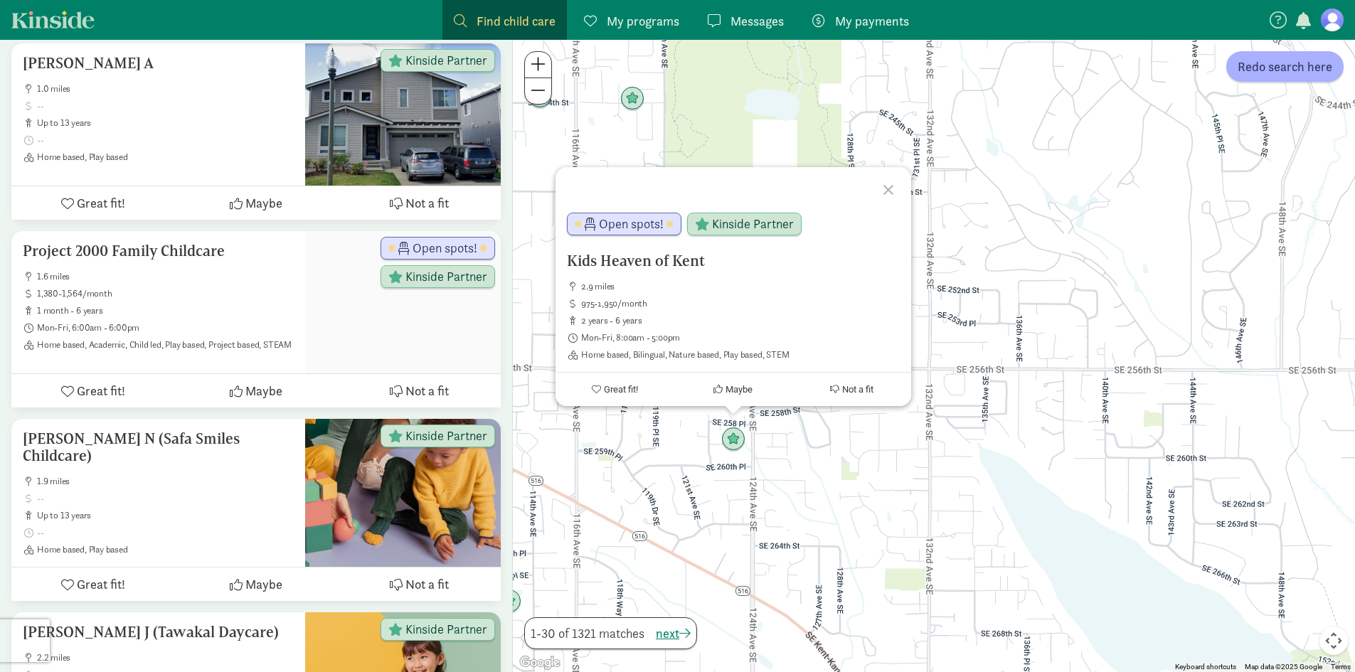
click at [886, 194] on div at bounding box center [890, 187] width 41 height 41
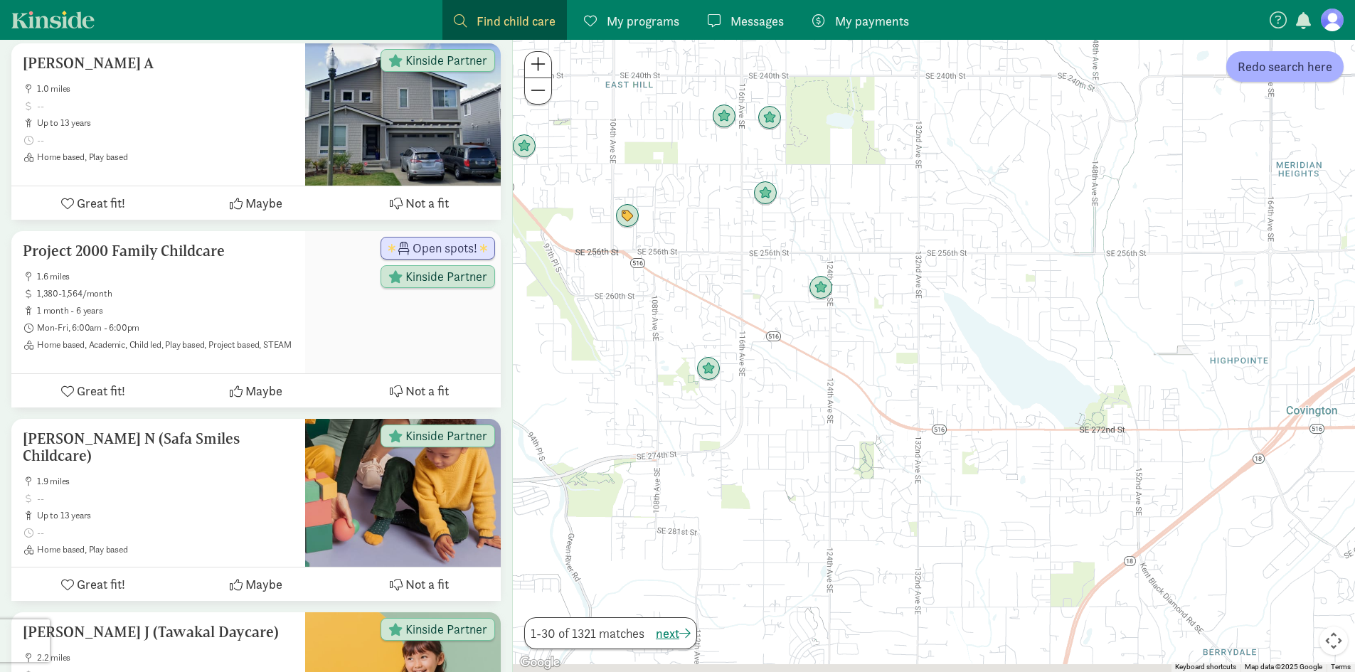
drag, startPoint x: 906, startPoint y: 411, endPoint x: 902, endPoint y: 297, distance: 113.9
click at [902, 297] on div at bounding box center [934, 356] width 842 height 633
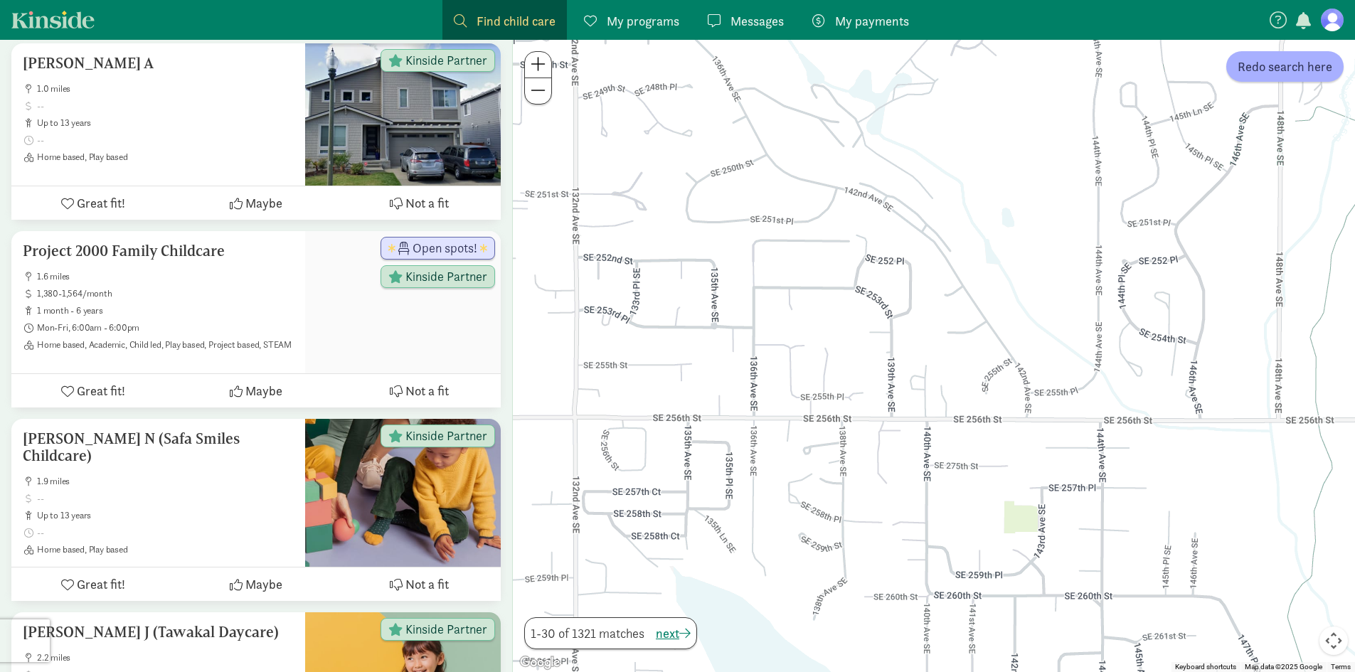
drag, startPoint x: 779, startPoint y: 200, endPoint x: 647, endPoint y: 211, distance: 132.1
click at [647, 211] on div at bounding box center [934, 356] width 842 height 633
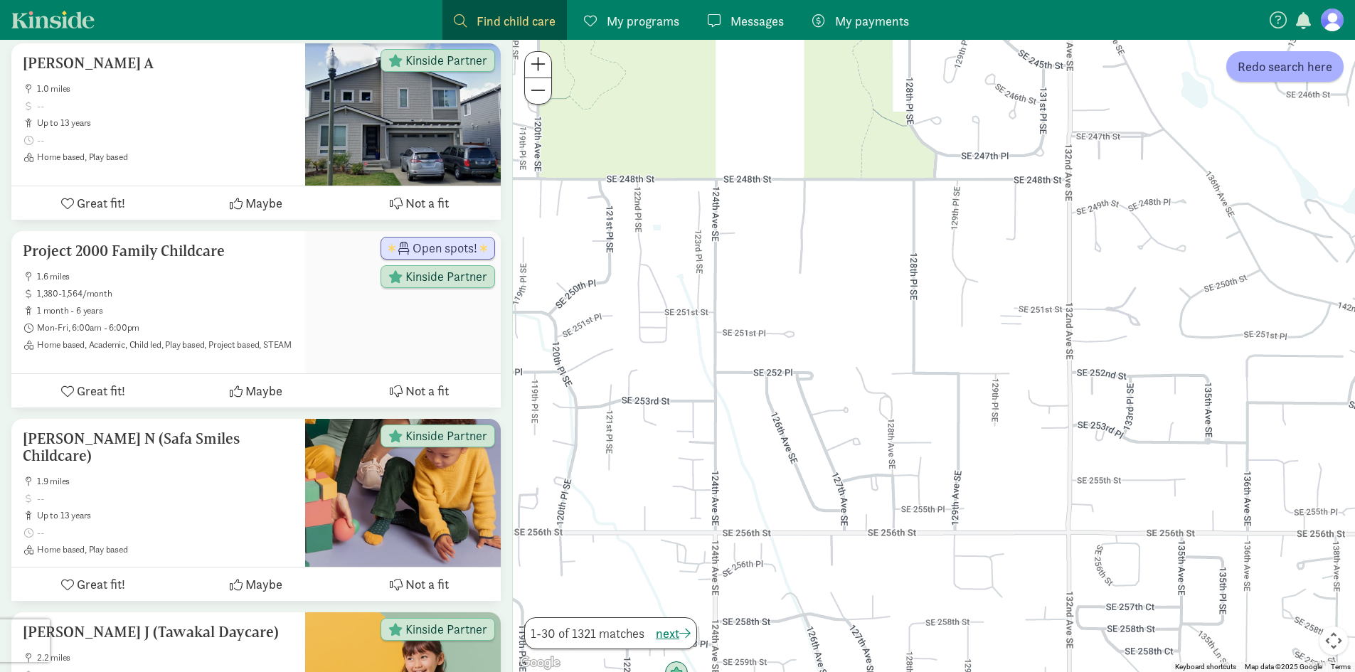
drag, startPoint x: 704, startPoint y: 298, endPoint x: 1202, endPoint y: 413, distance: 510.5
click at [1202, 413] on div at bounding box center [934, 356] width 842 height 633
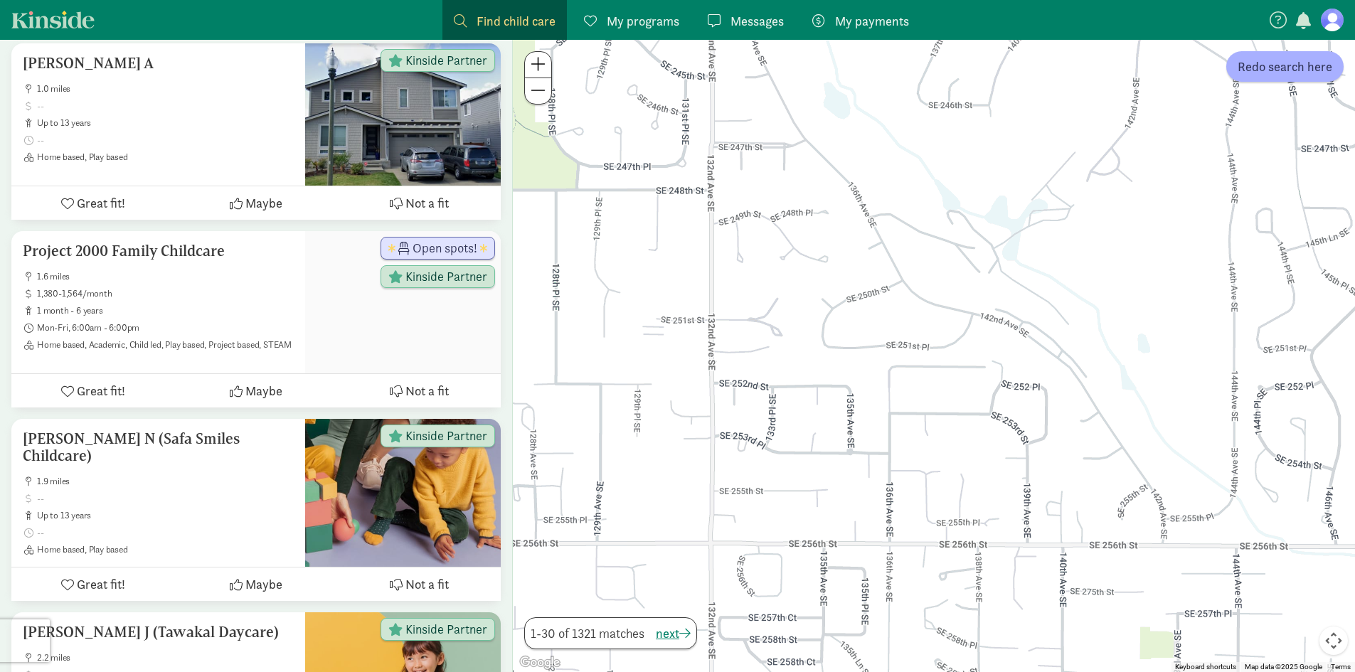
drag, startPoint x: 1099, startPoint y: 391, endPoint x: 737, endPoint y: 402, distance: 361.6
click at [737, 402] on div at bounding box center [934, 356] width 842 height 633
click at [615, 16] on span "My programs" at bounding box center [643, 20] width 73 height 19
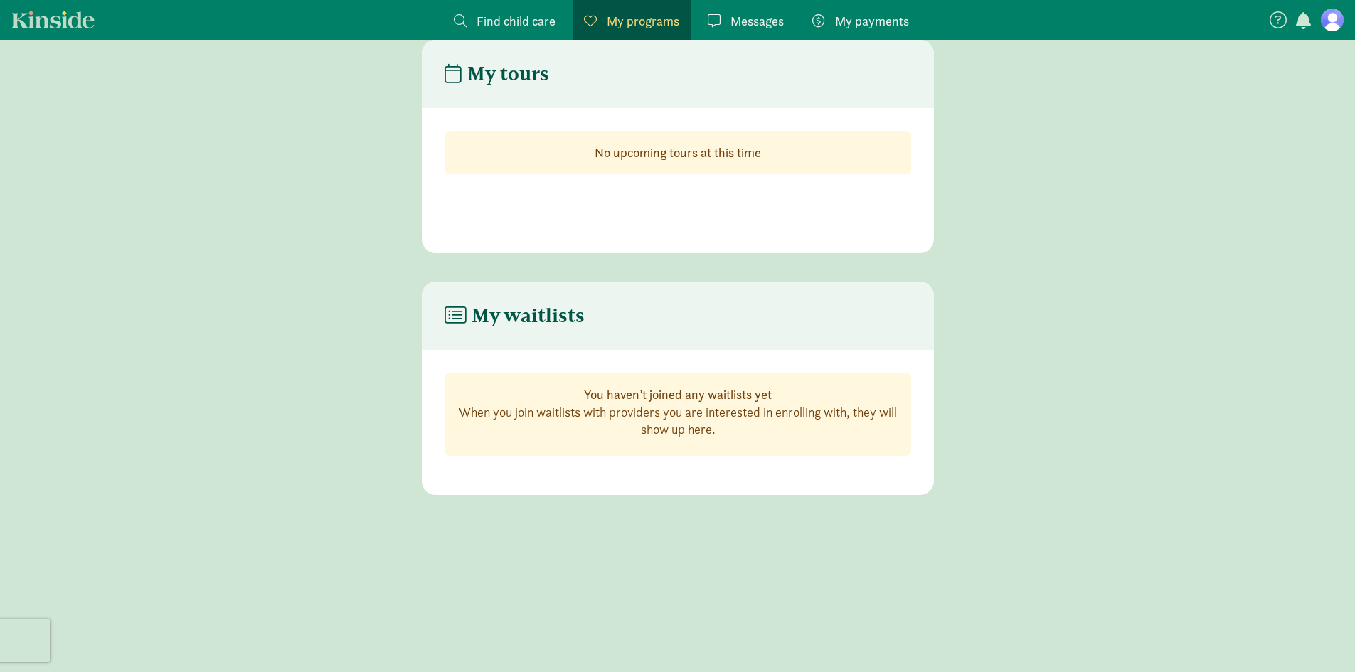
click at [758, 24] on span "Messages" at bounding box center [757, 20] width 53 height 19
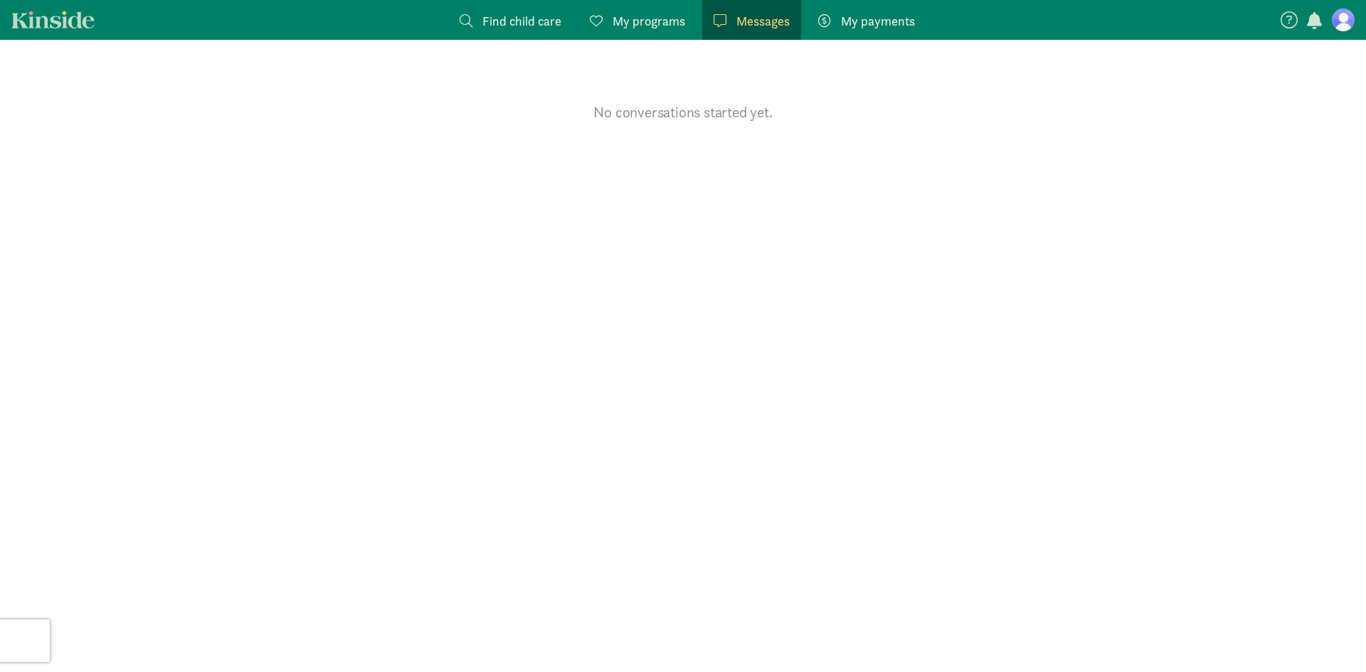
click at [1344, 26] on figure at bounding box center [1343, 20] width 23 height 23
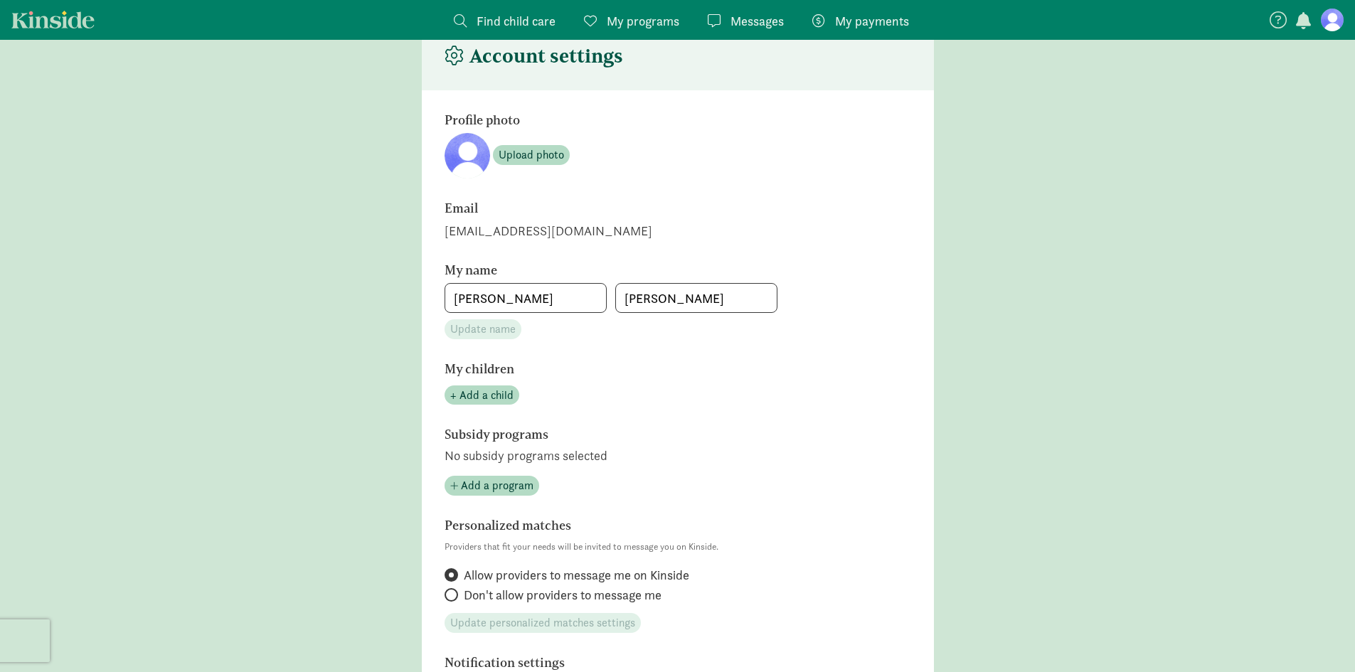
scroll to position [71, 0]
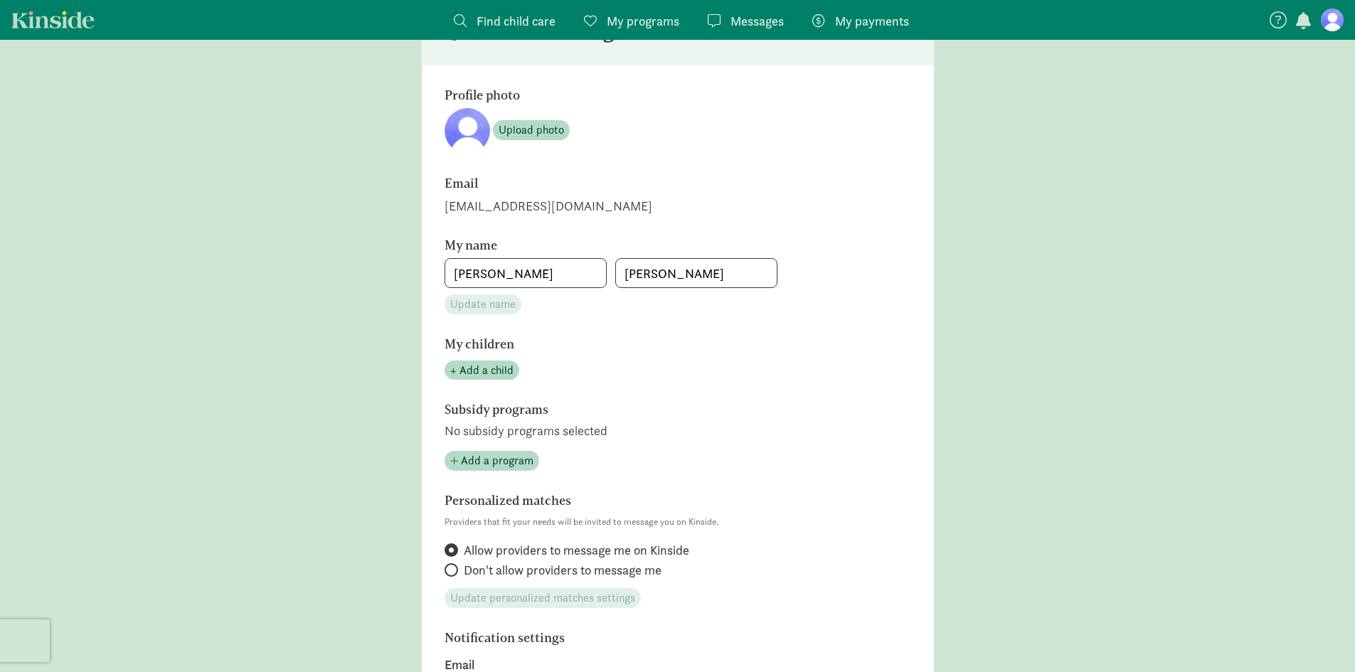
click at [499, 28] on span "Find child care" at bounding box center [516, 20] width 79 height 19
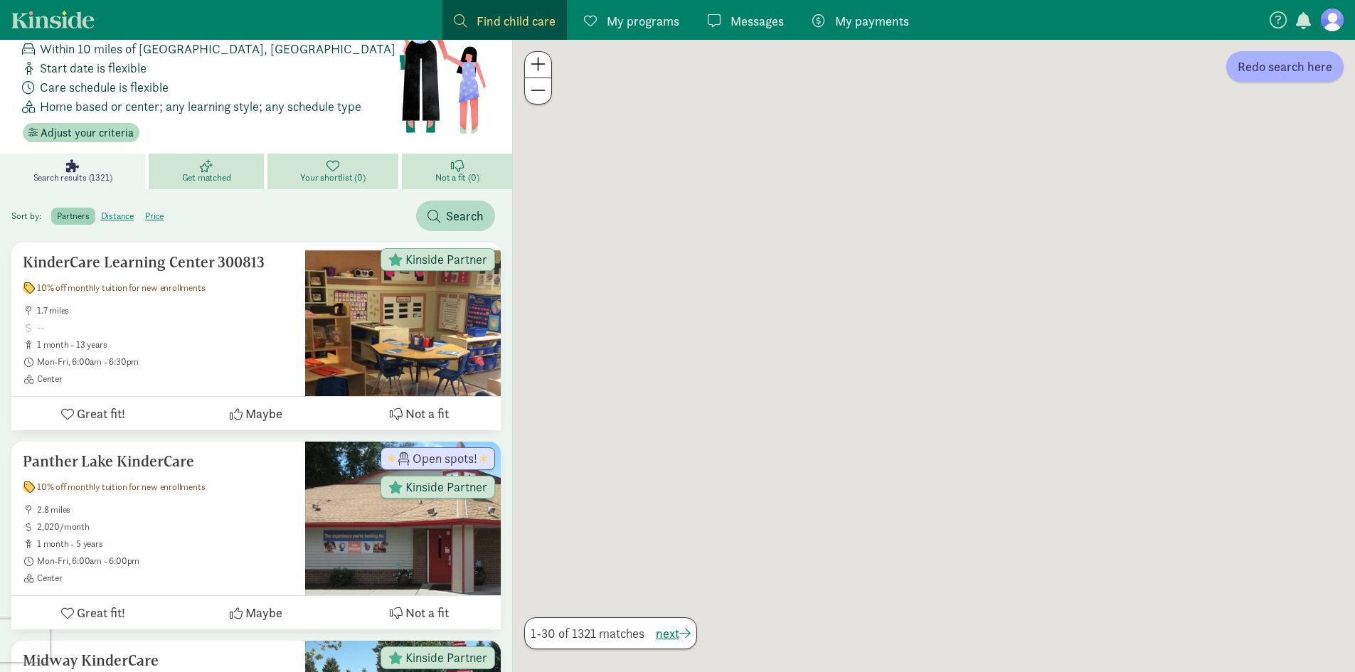
scroll to position [43, 0]
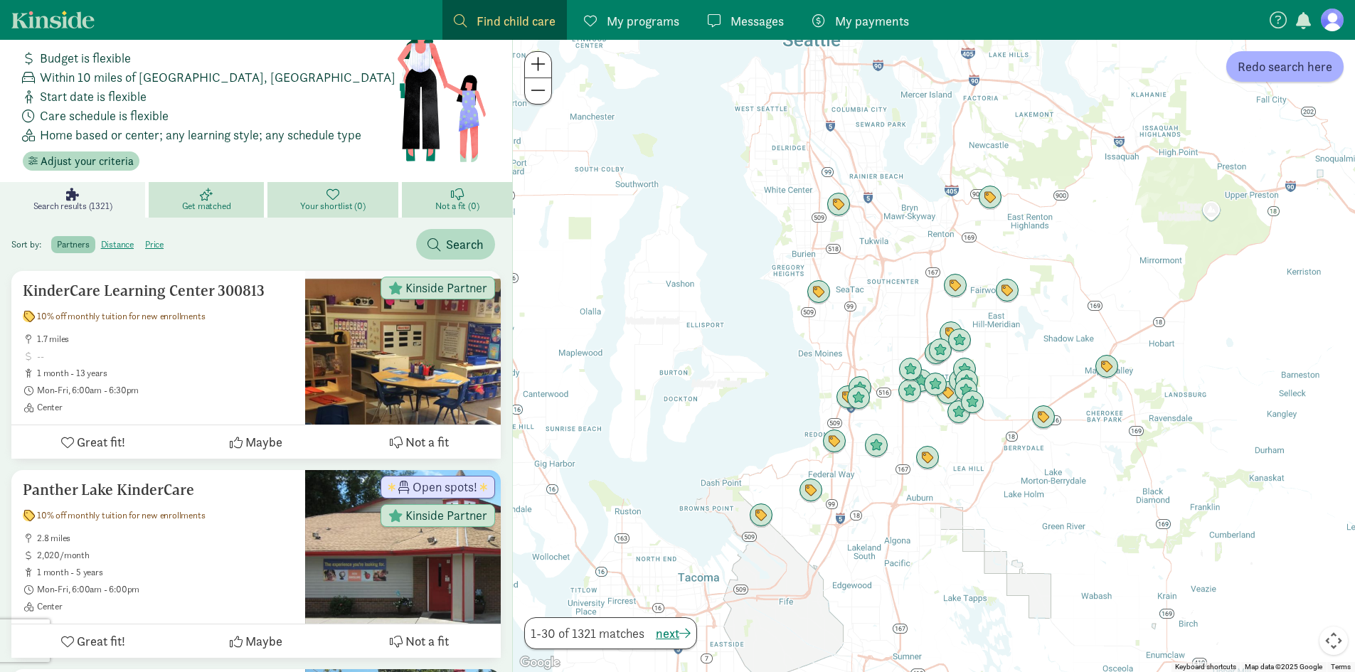
click at [129, 243] on label "distance" at bounding box center [117, 244] width 44 height 17
click at [101, 239] on input "distance" at bounding box center [101, 239] width 0 height 0
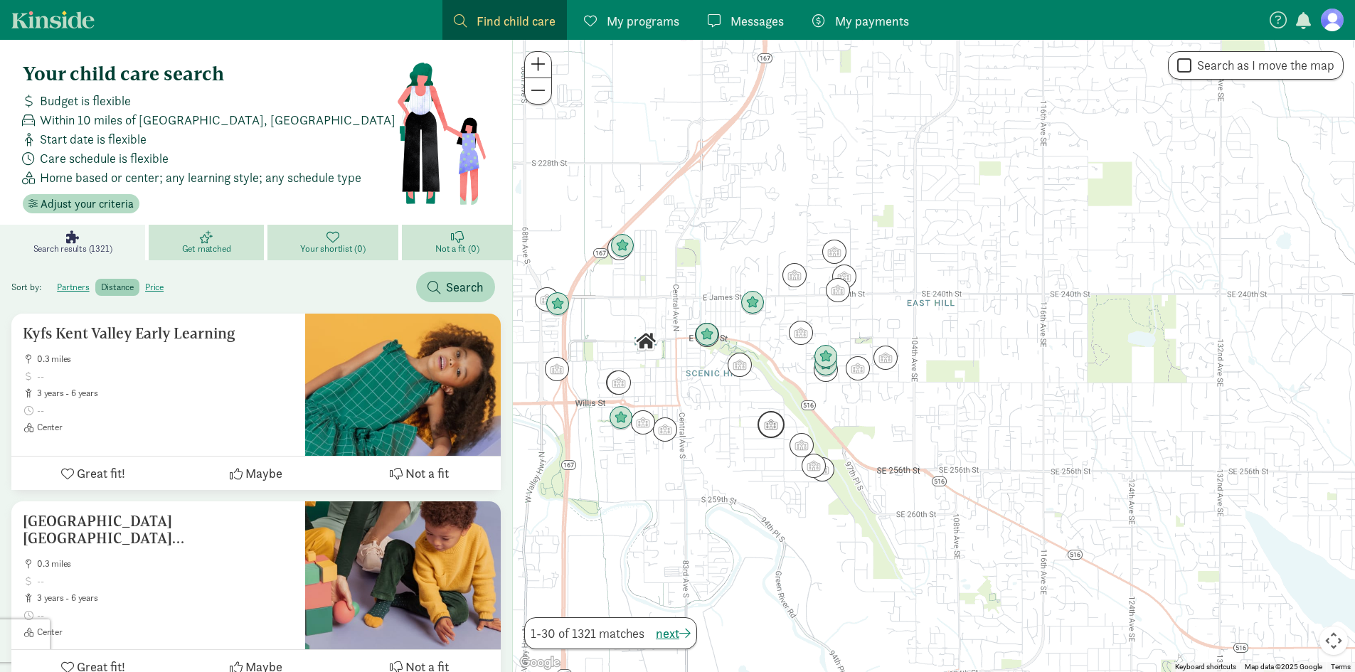
drag, startPoint x: 1048, startPoint y: 425, endPoint x: 776, endPoint y: 416, distance: 272.0
click at [776, 416] on img "Click to see details" at bounding box center [771, 425] width 38 height 38
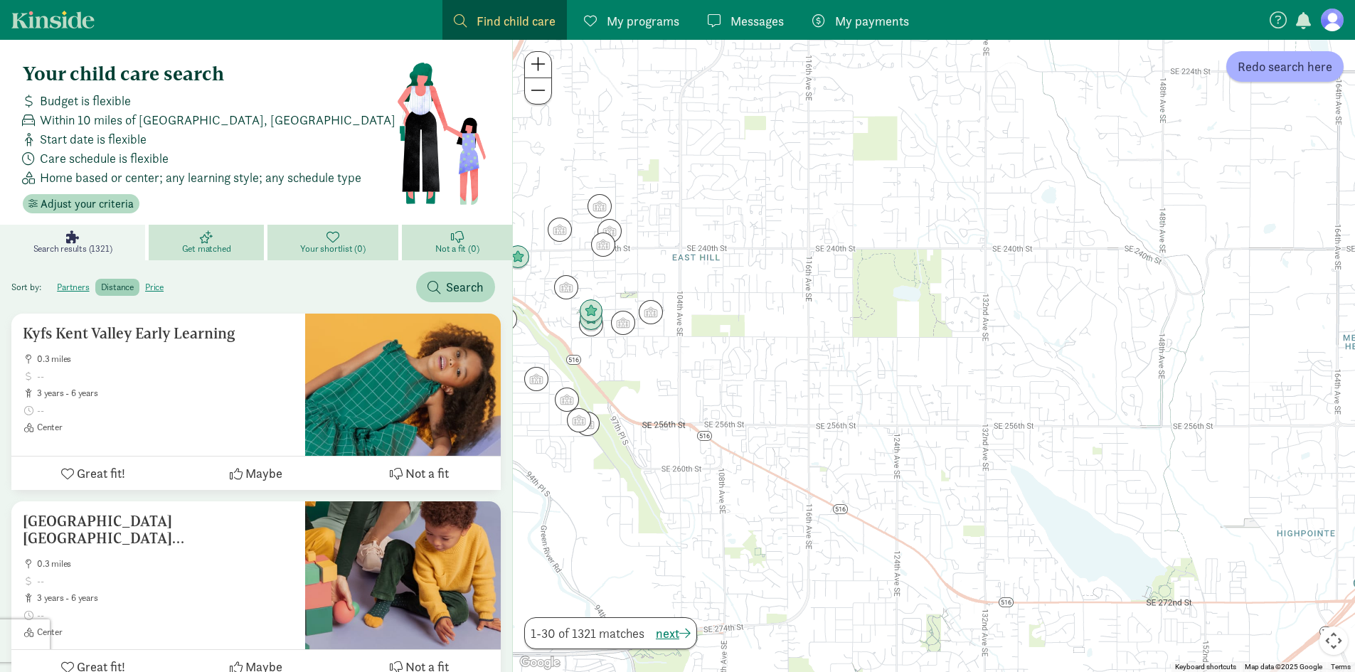
drag, startPoint x: 1106, startPoint y: 411, endPoint x: 870, endPoint y: 364, distance: 240.3
click at [870, 364] on div at bounding box center [934, 356] width 842 height 633
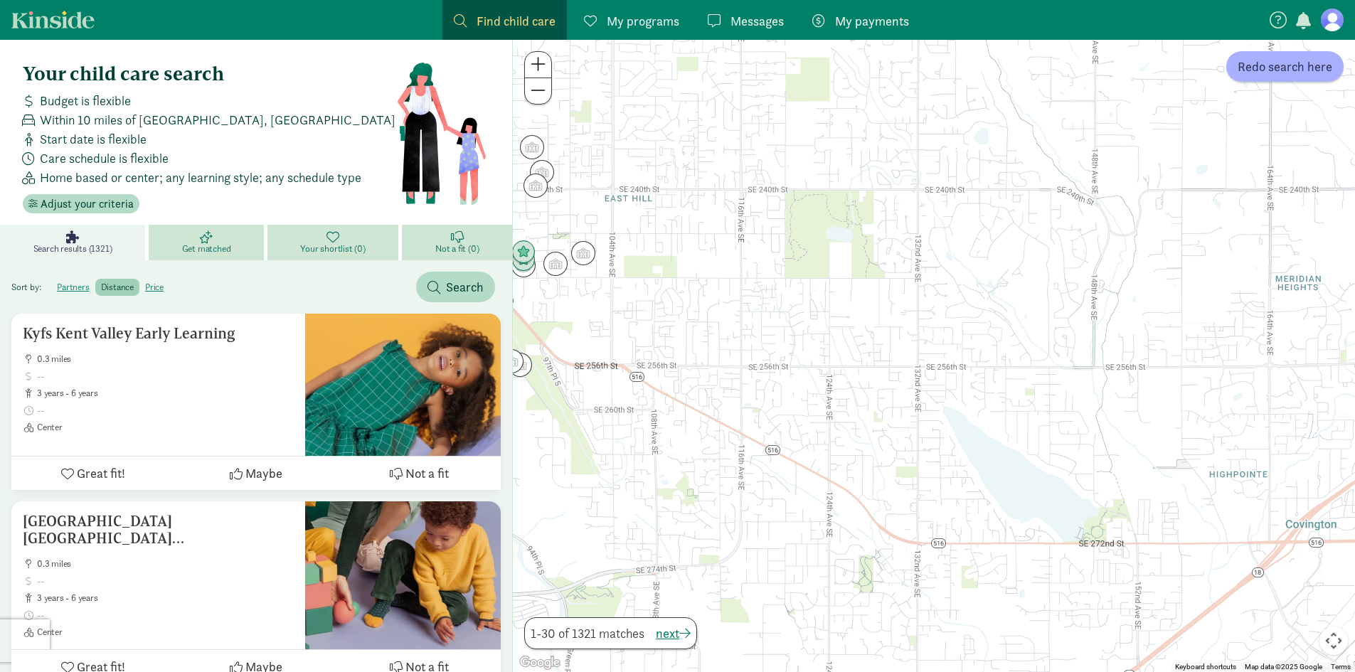
drag, startPoint x: 956, startPoint y: 416, endPoint x: 884, endPoint y: 356, distance: 93.9
click at [887, 357] on div at bounding box center [934, 356] width 842 height 633
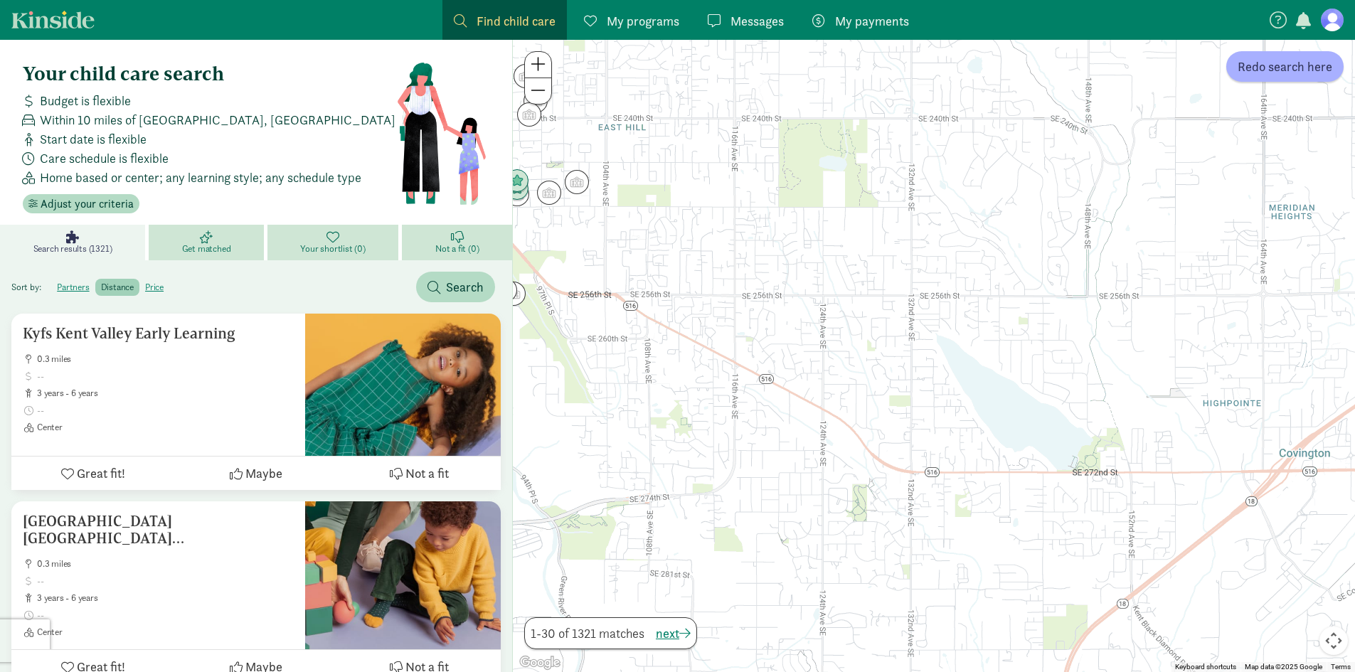
drag, startPoint x: 914, startPoint y: 462, endPoint x: 911, endPoint y: 390, distance: 72.7
click at [911, 390] on div at bounding box center [934, 356] width 842 height 633
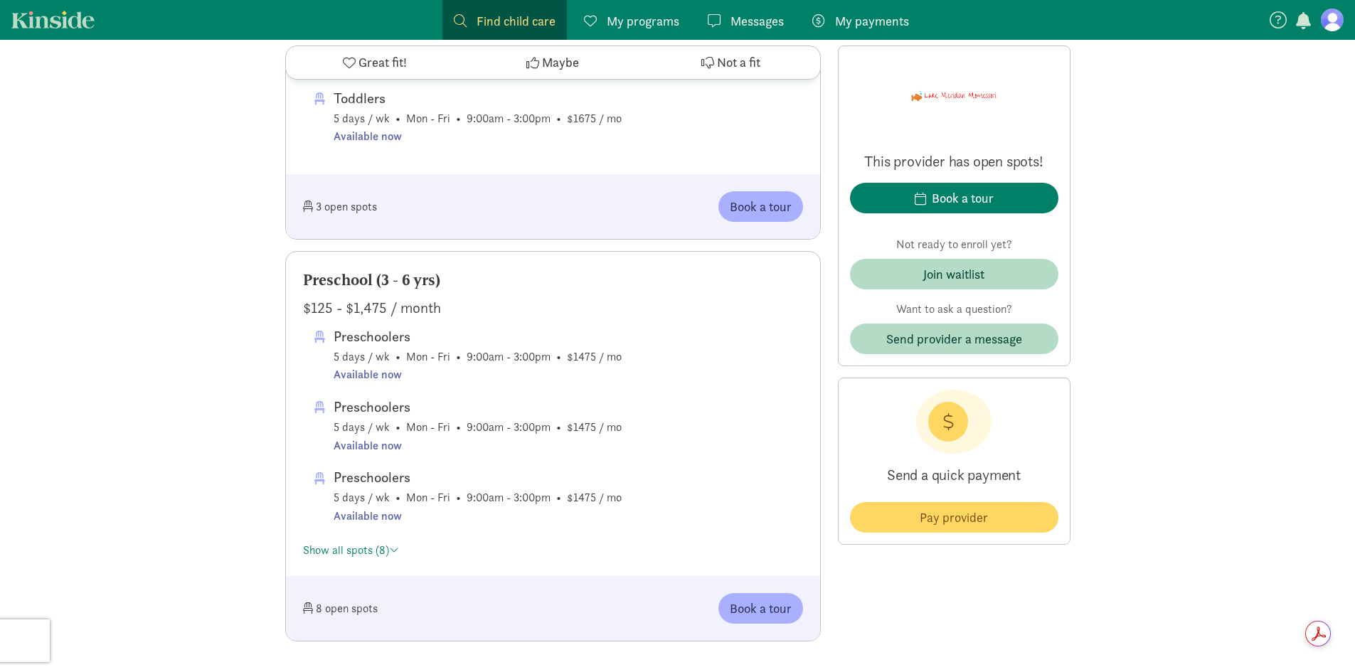
scroll to position [996, 0]
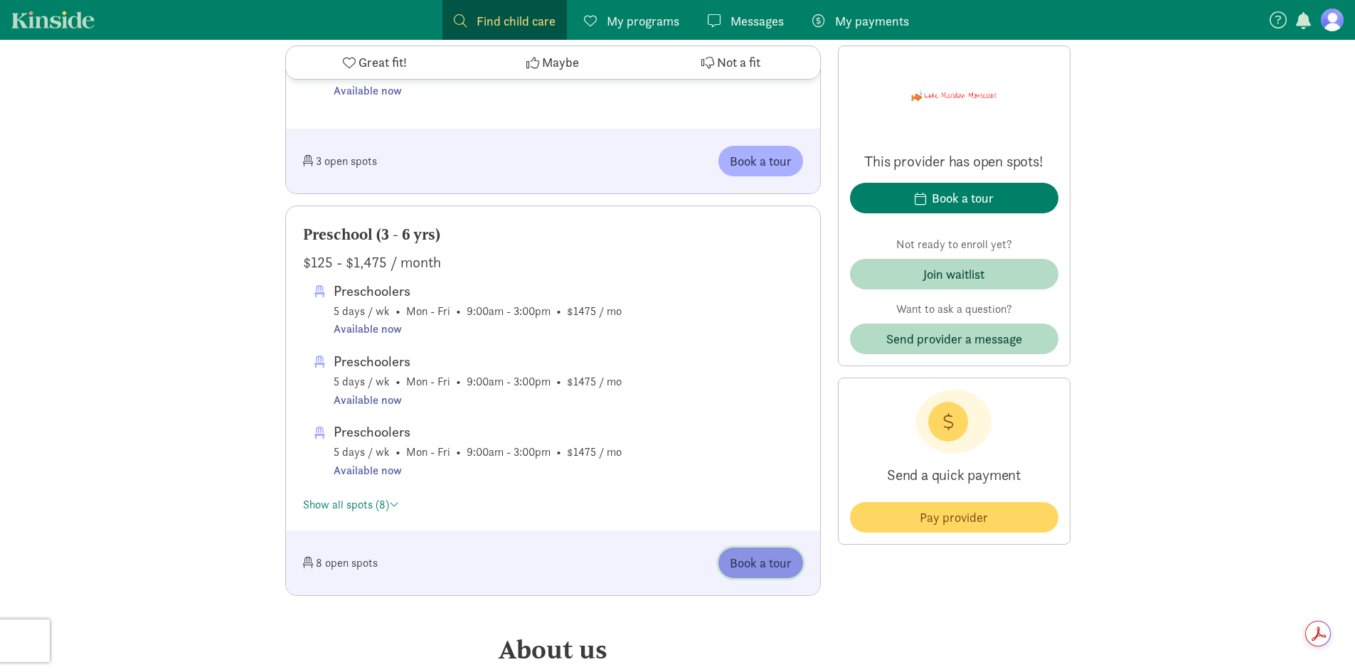
click at [763, 573] on button "Book a tour" at bounding box center [761, 563] width 85 height 31
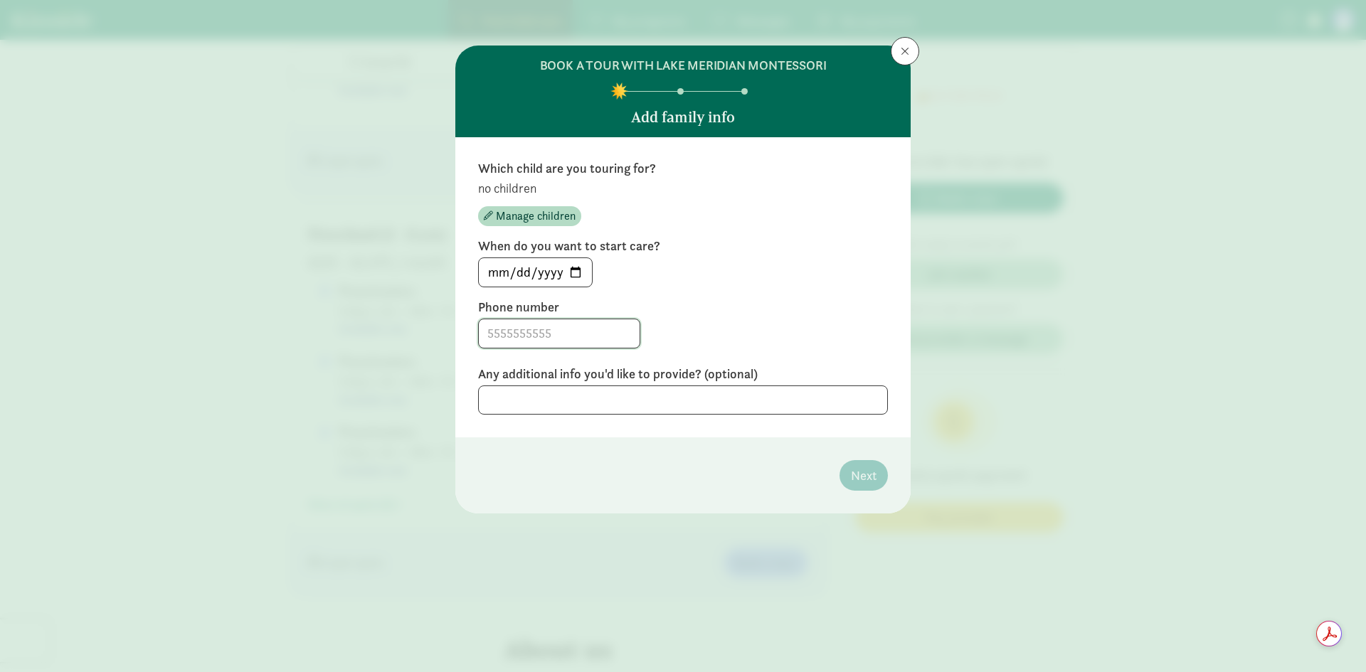
click at [559, 334] on input at bounding box center [559, 333] width 161 height 28
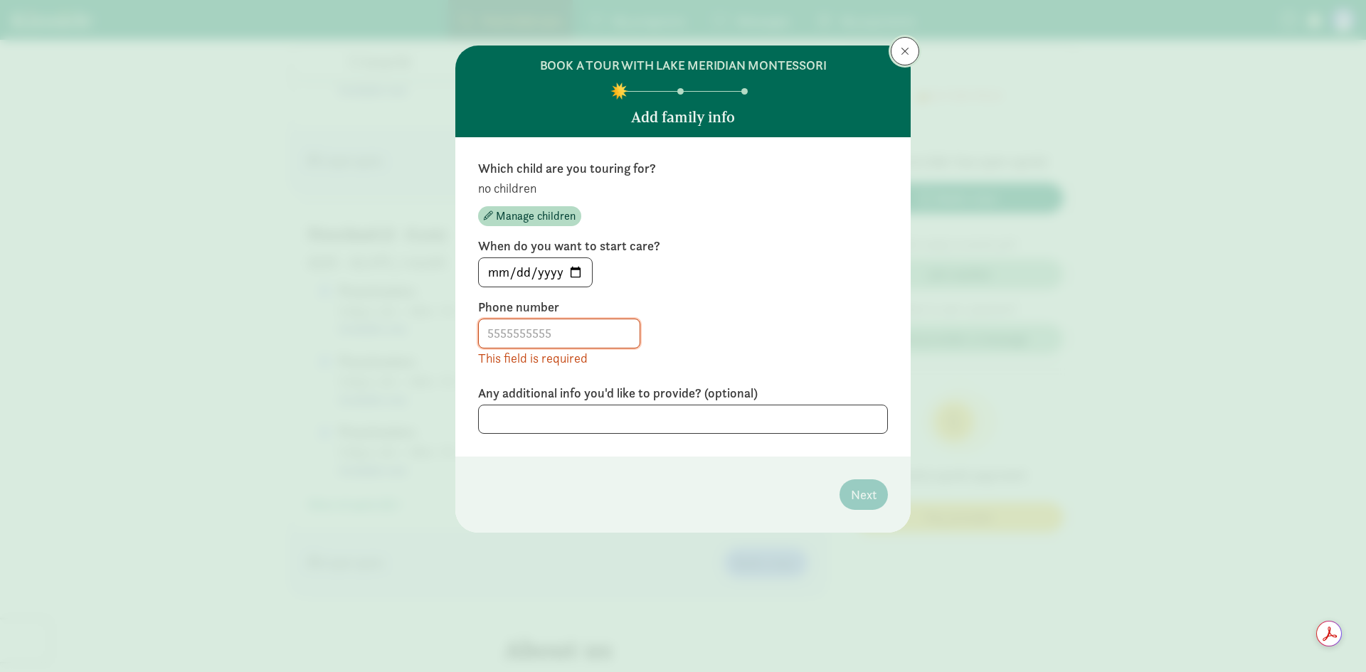
click at [907, 51] on span at bounding box center [905, 51] width 9 height 11
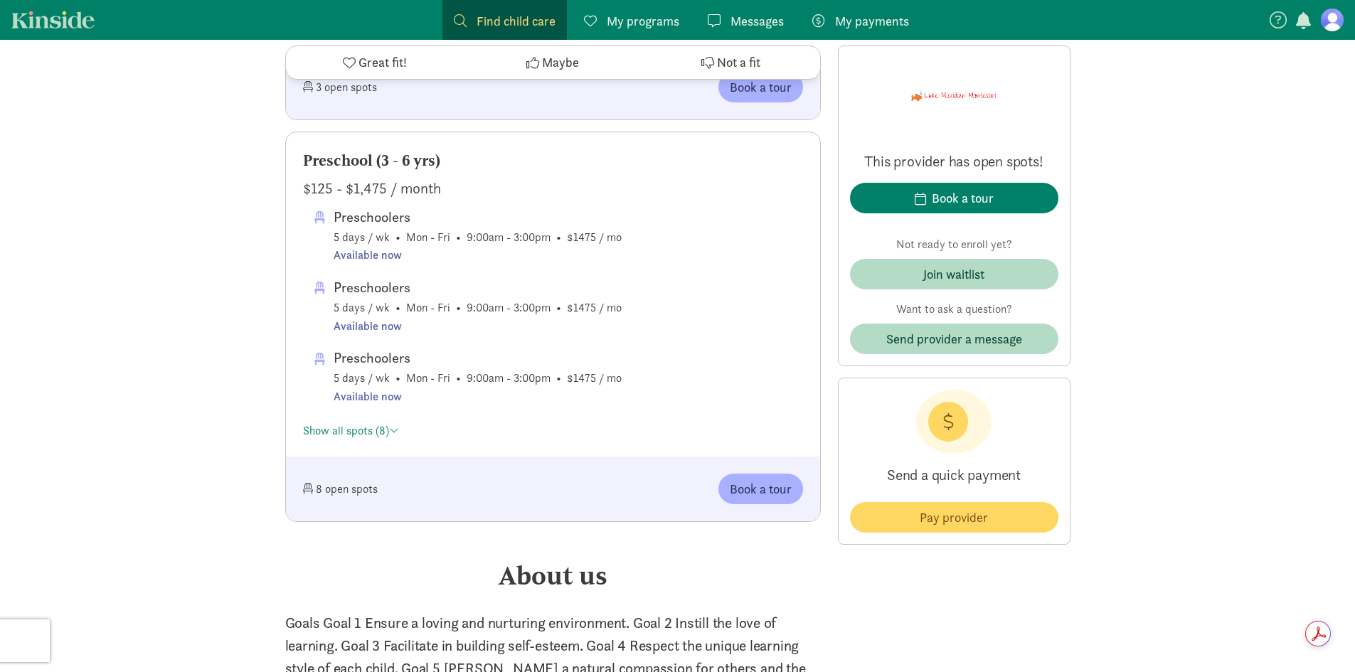
scroll to position [1210, 0]
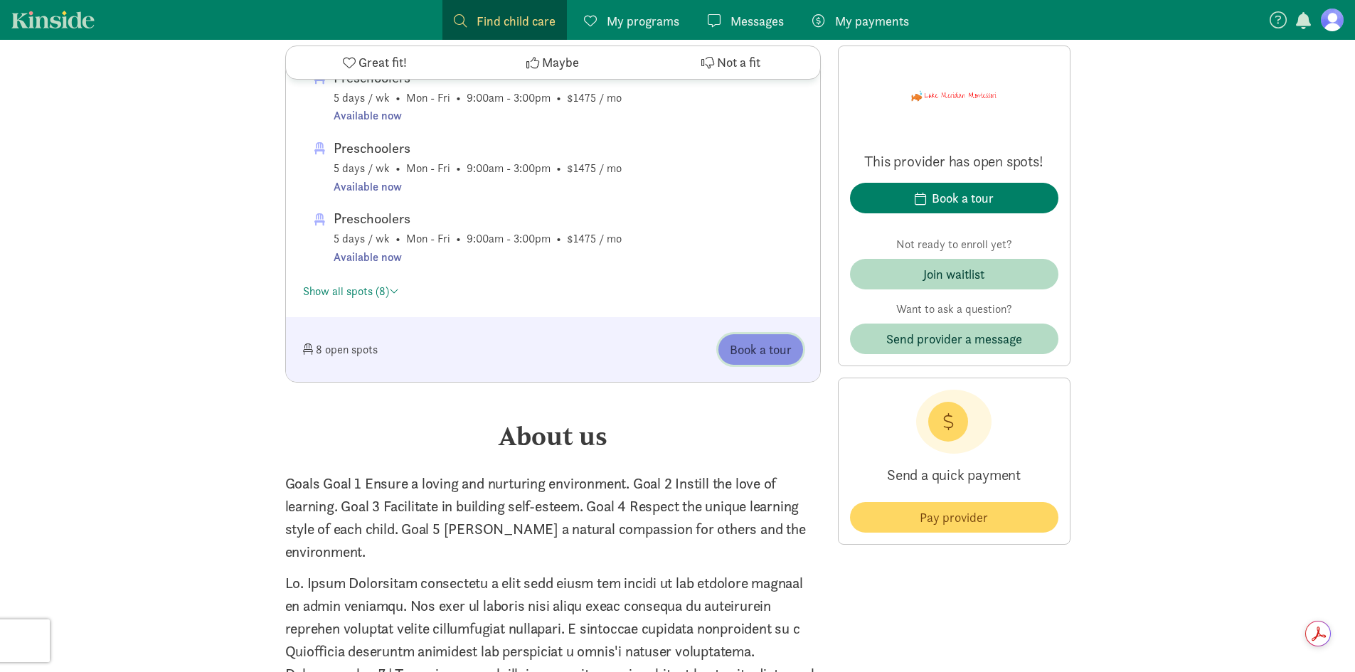
click at [742, 356] on span "Book a tour" at bounding box center [761, 349] width 62 height 19
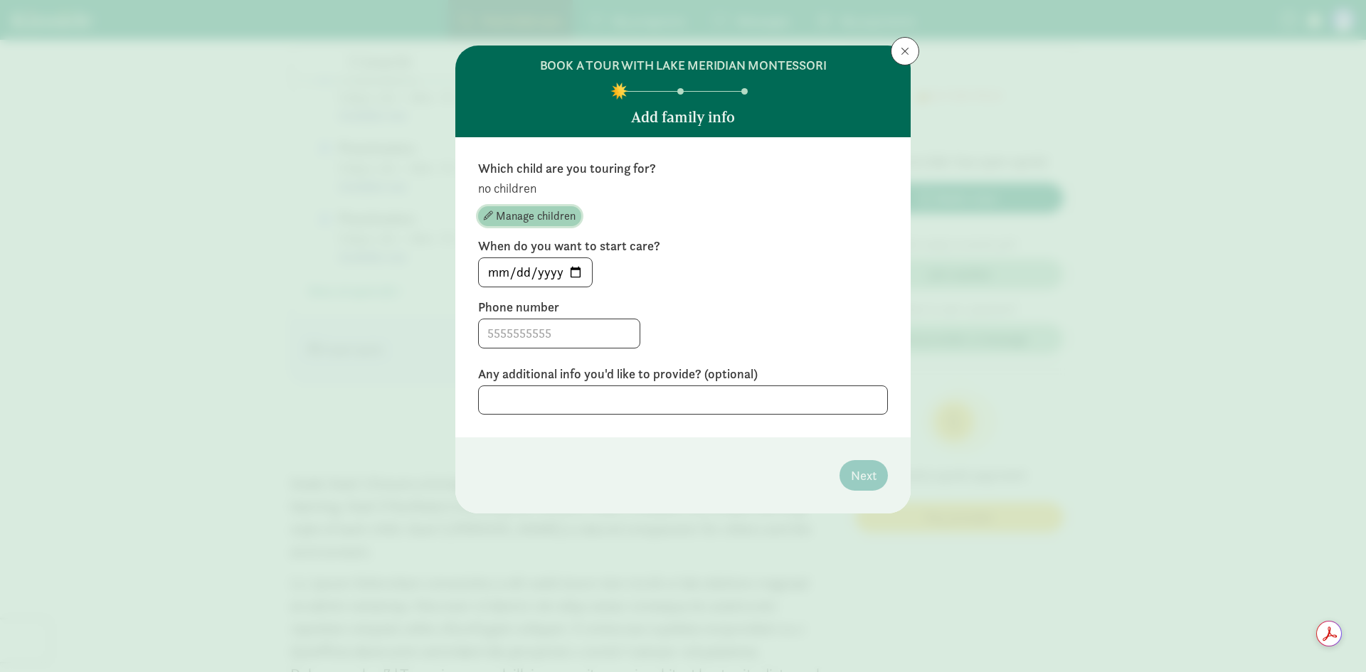
click at [534, 216] on span "Manage children" at bounding box center [536, 216] width 80 height 17
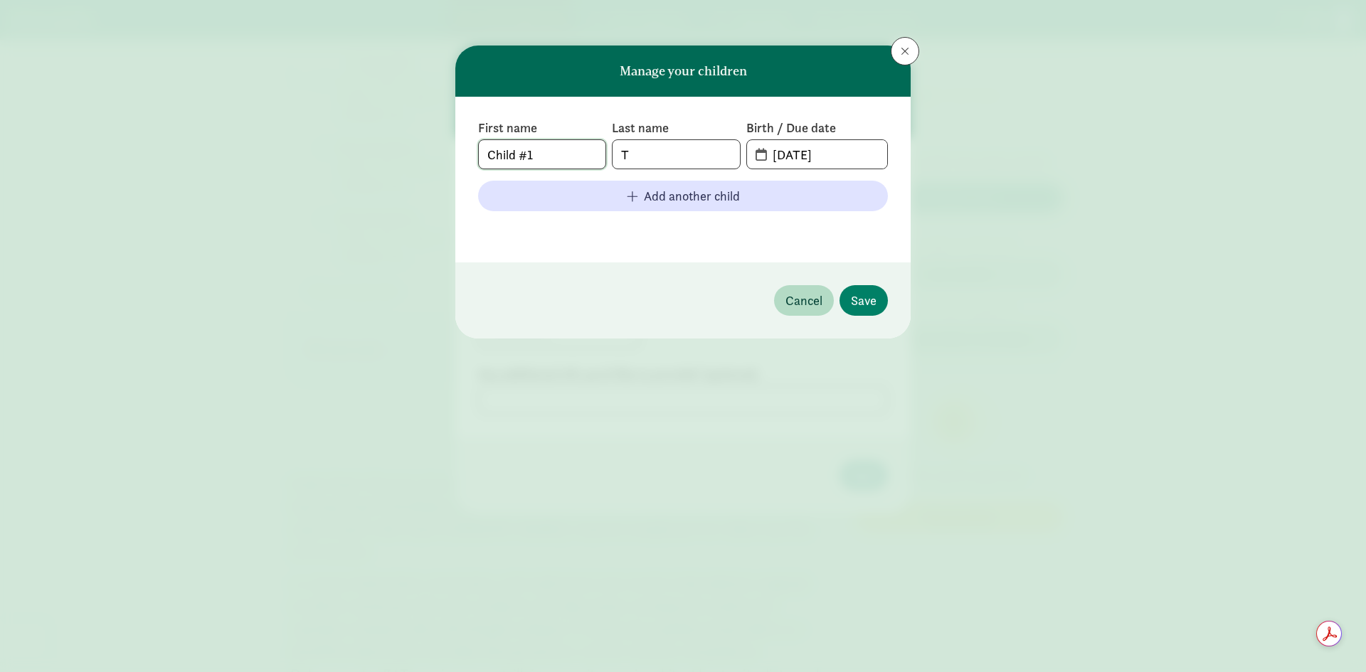
drag, startPoint x: 551, startPoint y: 158, endPoint x: 179, endPoint y: 150, distance: 371.5
click at [188, 151] on div "Manage your children First name Child #1 Last name T Birth / Due date 09-04-202…" at bounding box center [683, 336] width 1366 height 672
type input "Josephine"
type input "Tran"
click at [758, 152] on span "09-04-2025" at bounding box center [817, 154] width 140 height 28
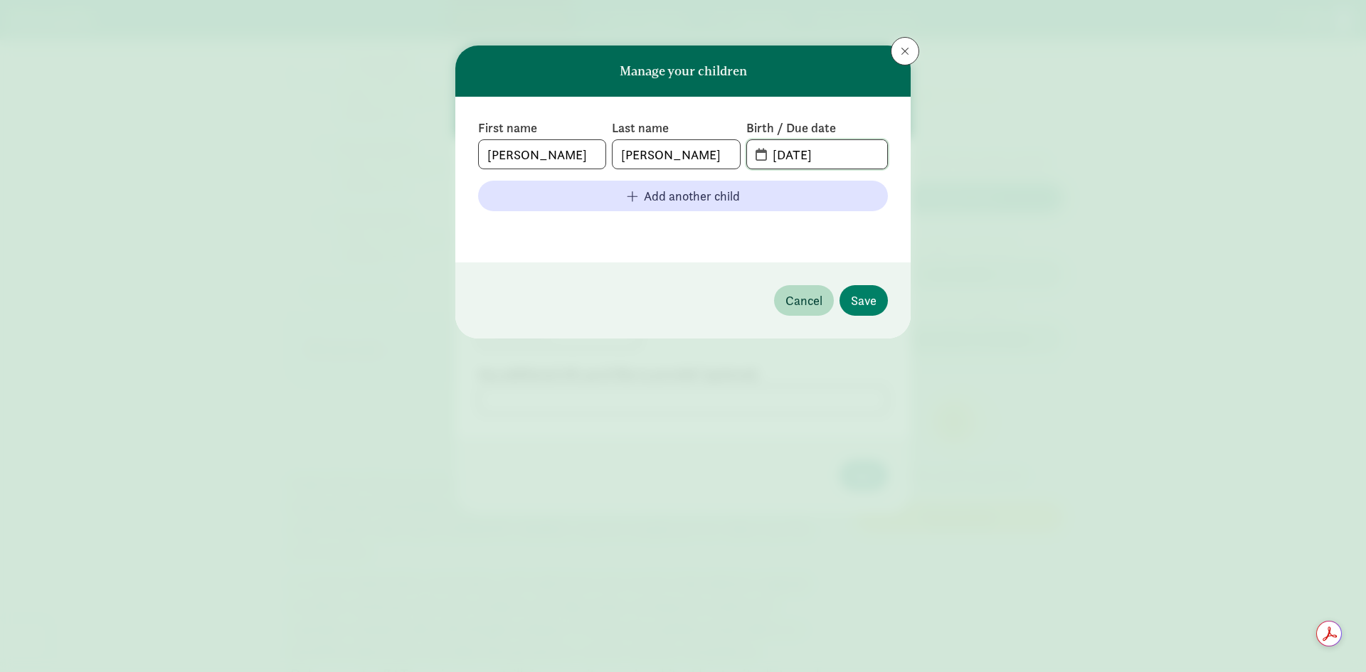
click at [820, 154] on input "09-04-2025" at bounding box center [825, 154] width 123 height 28
drag, startPoint x: 842, startPoint y: 154, endPoint x: 662, endPoint y: 154, distance: 180.7
click at [670, 154] on div "First name Josephine Last name Tran Birth / Due date 09-04-2025" at bounding box center [683, 145] width 410 height 50
type input "06-16-2022"
click at [875, 308] on span "Save" at bounding box center [864, 300] width 26 height 19
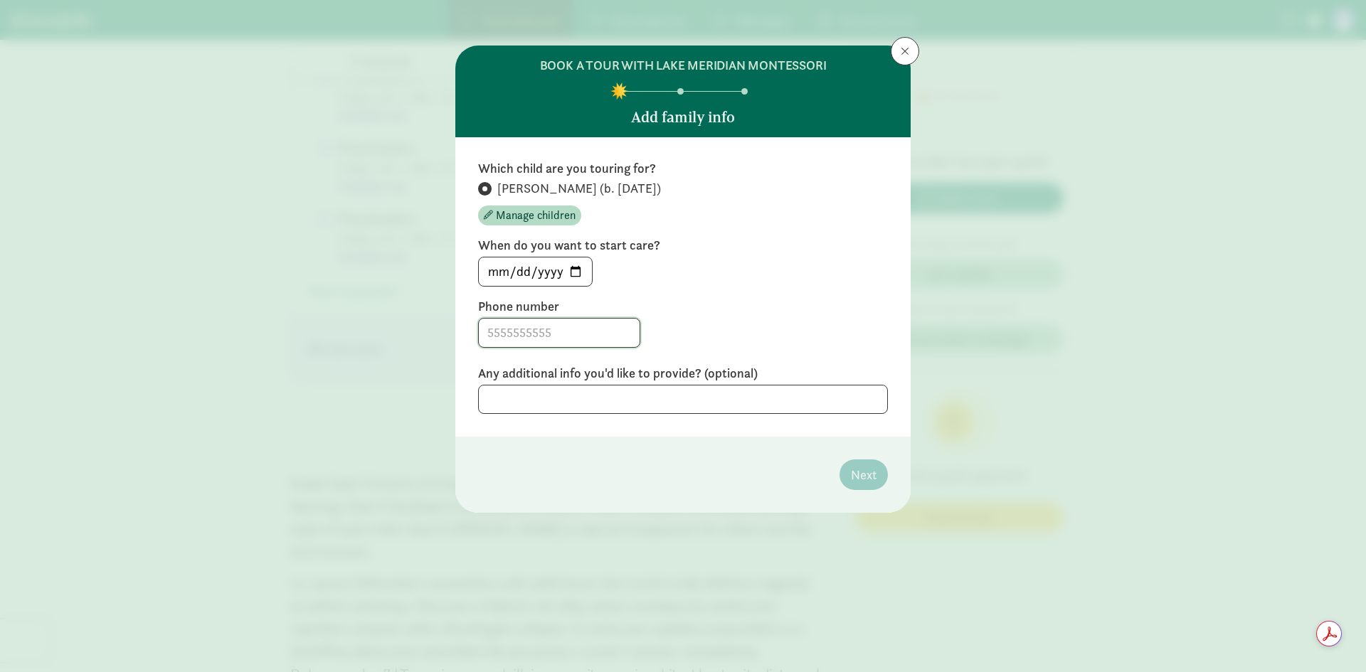
click at [596, 341] on input at bounding box center [559, 333] width 161 height 28
type input "2532435636"
click at [872, 475] on span "Next" at bounding box center [864, 474] width 26 height 19
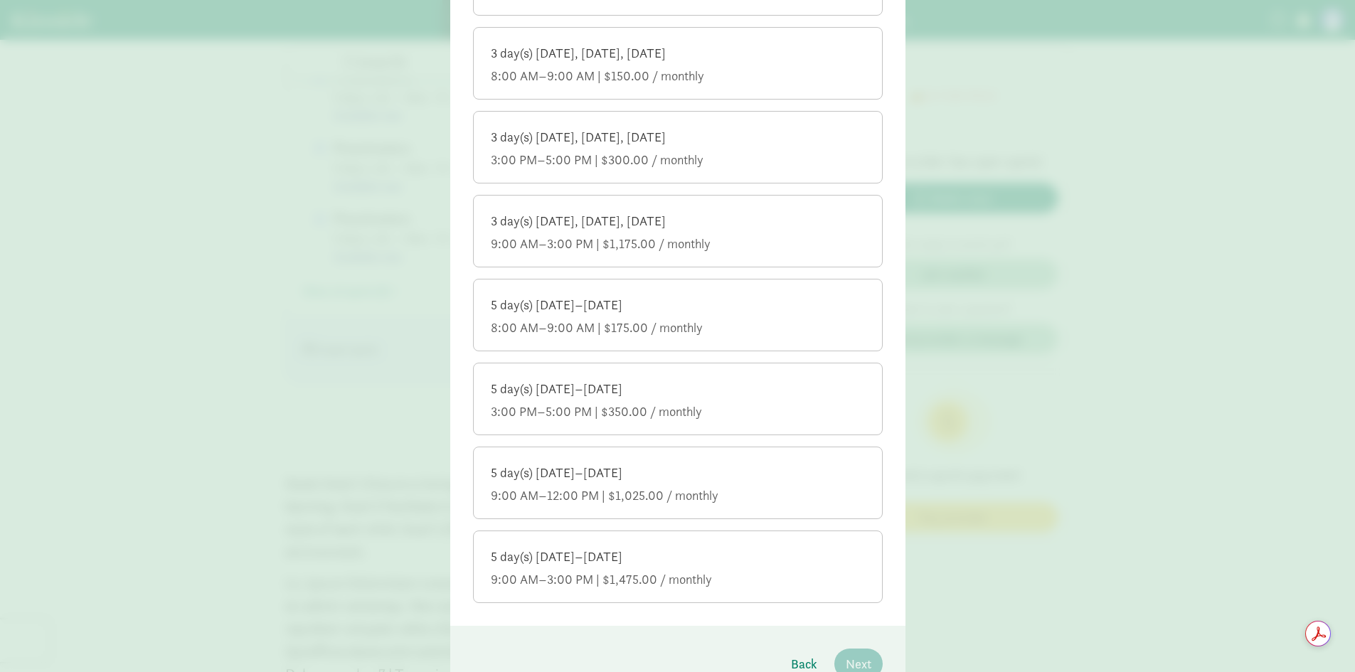
scroll to position [427, 0]
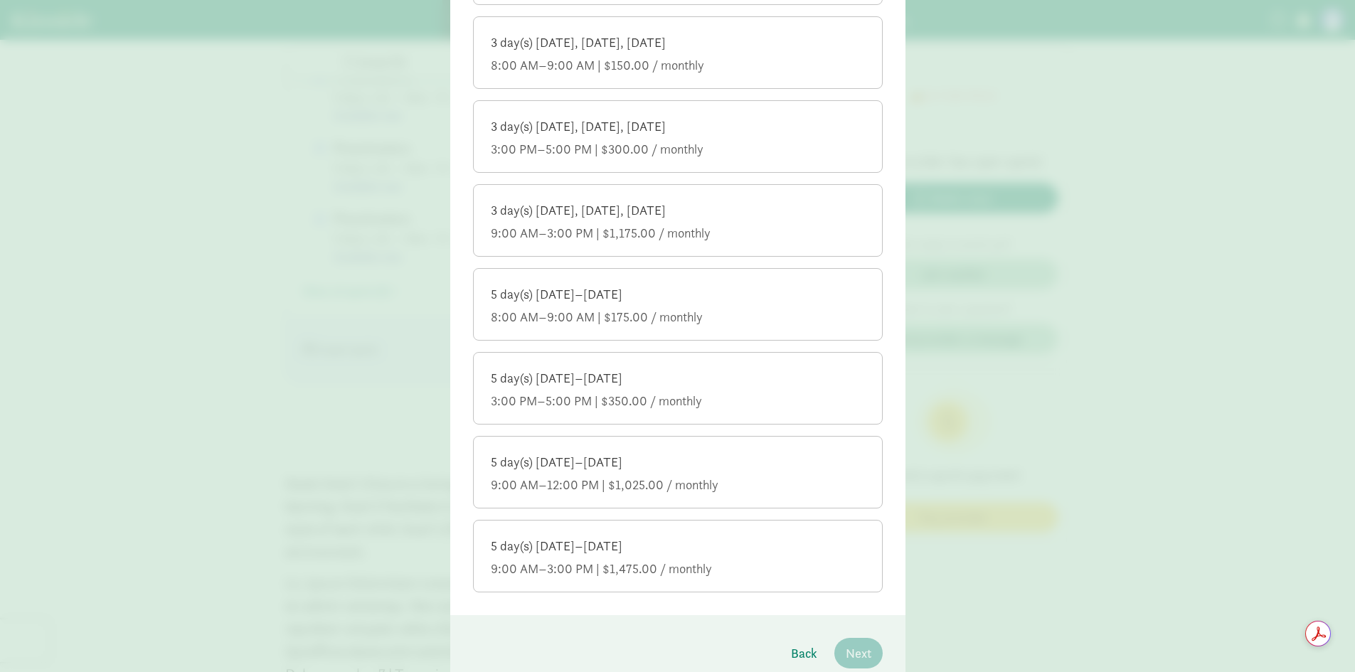
click at [554, 552] on div "5 day(s) Monday–Friday" at bounding box center [678, 546] width 374 height 17
click at [0, 0] on input "5 day(s) Monday–Friday 9:00 AM–3:00 PM | $1,475.00 / monthly" at bounding box center [0, 0] width 0 height 0
click at [859, 657] on span "Next" at bounding box center [859, 653] width 26 height 19
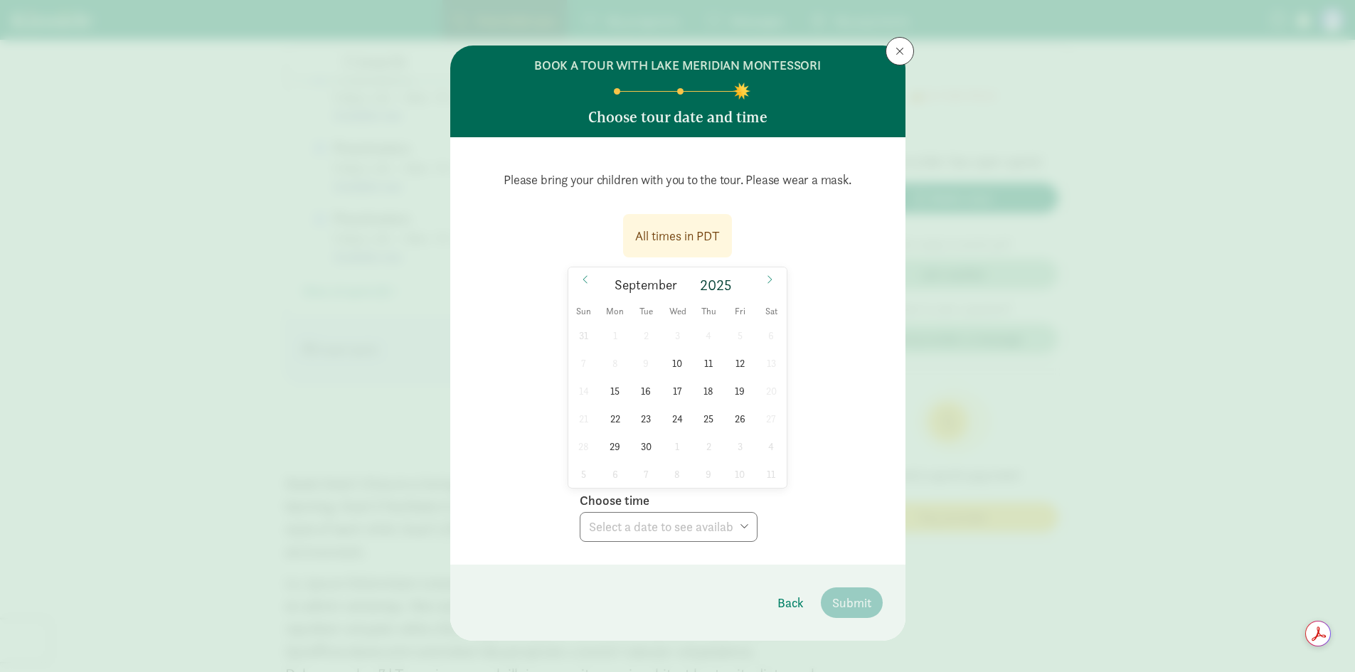
click at [818, 243] on div "All times in PDT September 2025 Sun Mon Tue Wed Thu Fri Sat 31 1 2 3 4 5 6 7 8 …" at bounding box center [678, 374] width 410 height 337
click at [673, 357] on span "10" at bounding box center [678, 363] width 28 height 28
click at [742, 534] on select "Choose time 03:15 PM" at bounding box center [669, 527] width 178 height 30
select select "2025-09-10T15:15:00.000-07:00"
click at [580, 512] on select "Choose time 03:15 PM" at bounding box center [669, 527] width 178 height 30
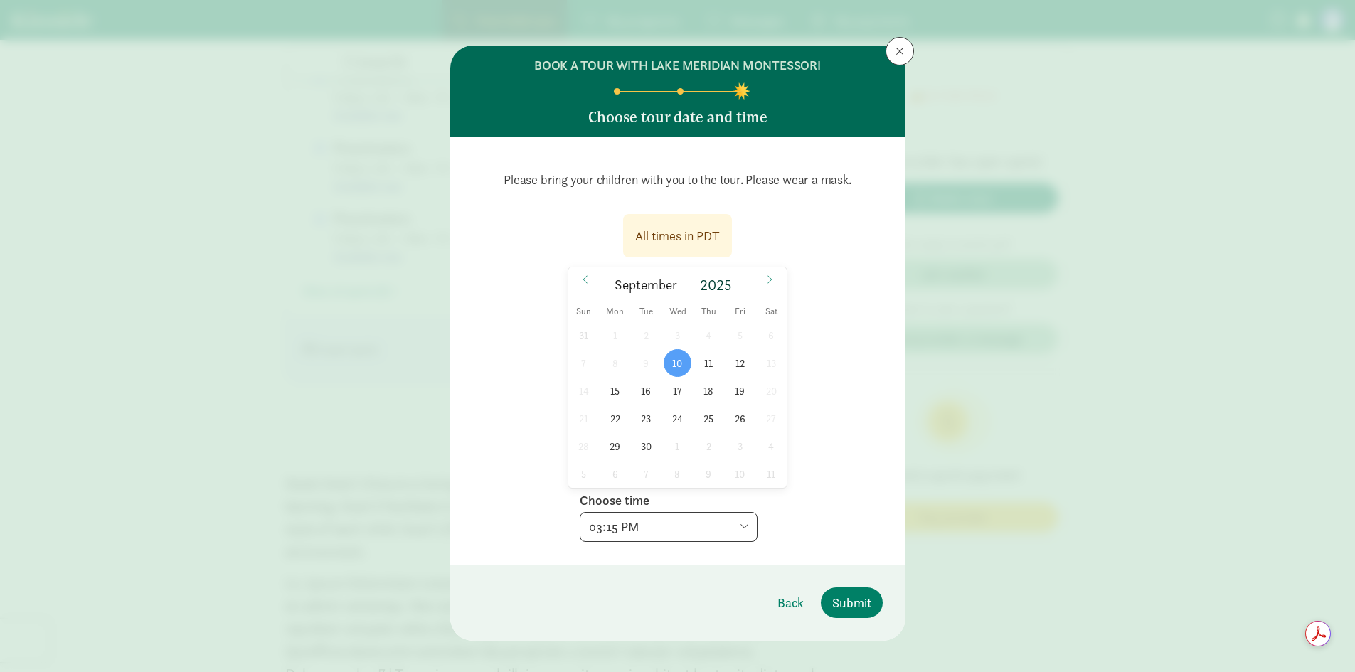
click at [871, 475] on div "All times in PDT 09/10/2025 September 2025 Sun Mon Tue Wed Thu Fri Sat 31 1 2 3…" at bounding box center [678, 374] width 410 height 337
click at [843, 609] on span "Submit" at bounding box center [851, 602] width 39 height 19
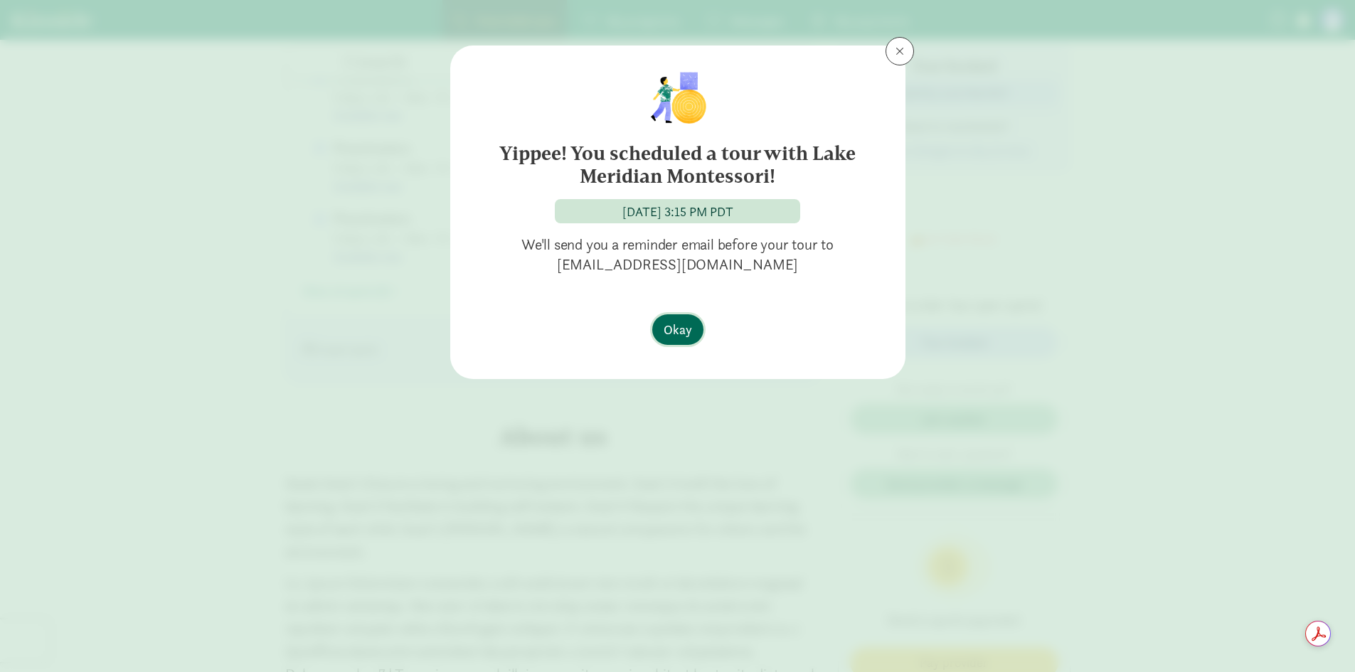
click at [689, 344] on button "Okay" at bounding box center [677, 329] width 51 height 31
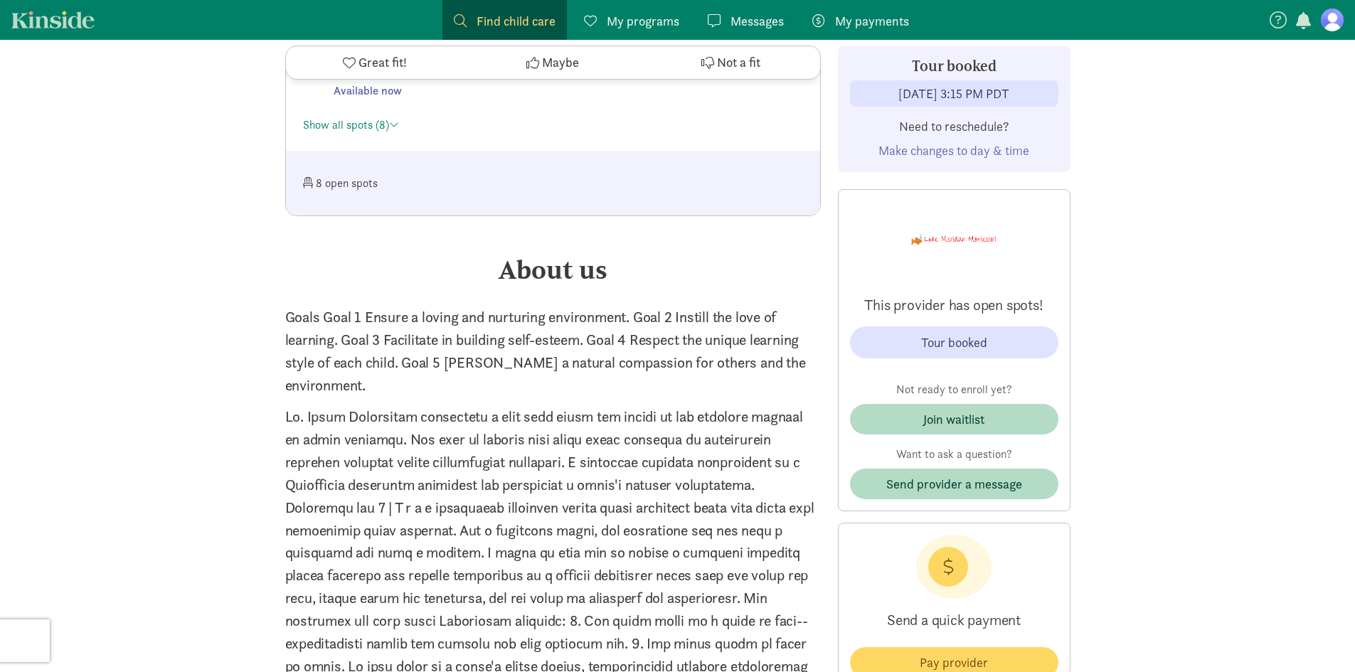
scroll to position [1423, 0]
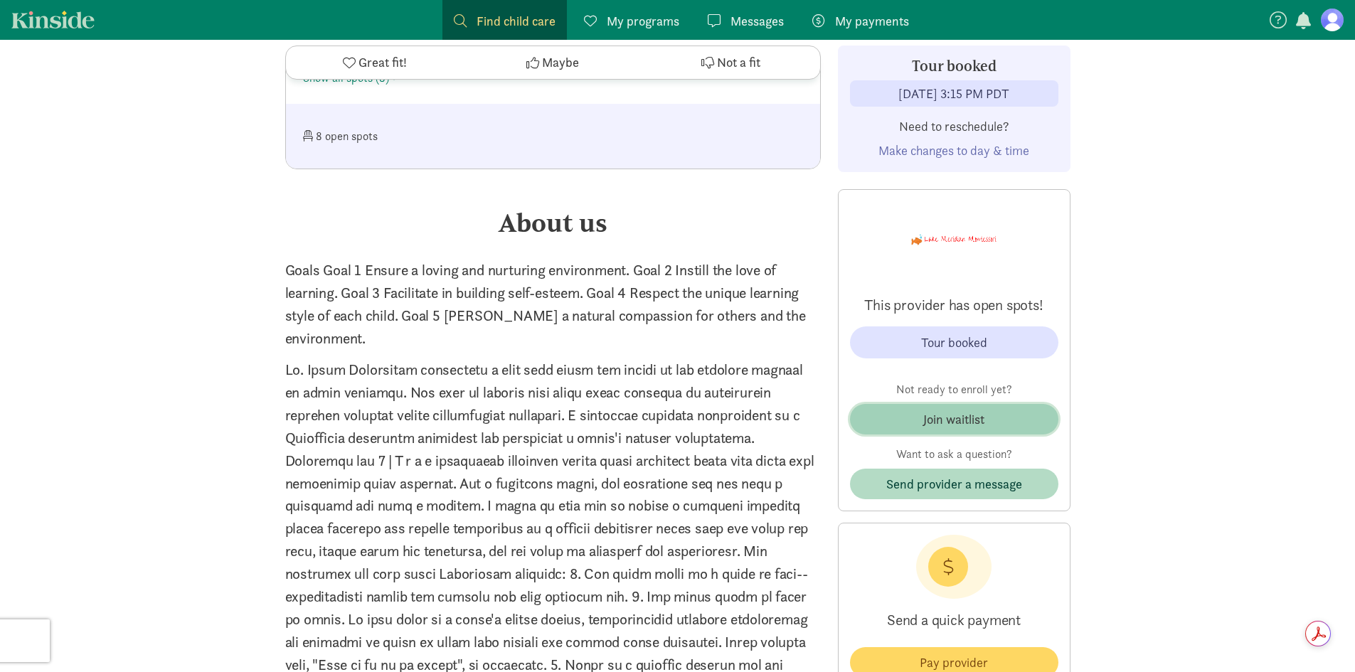
click at [931, 418] on div "Join waitlist" at bounding box center [954, 419] width 61 height 19
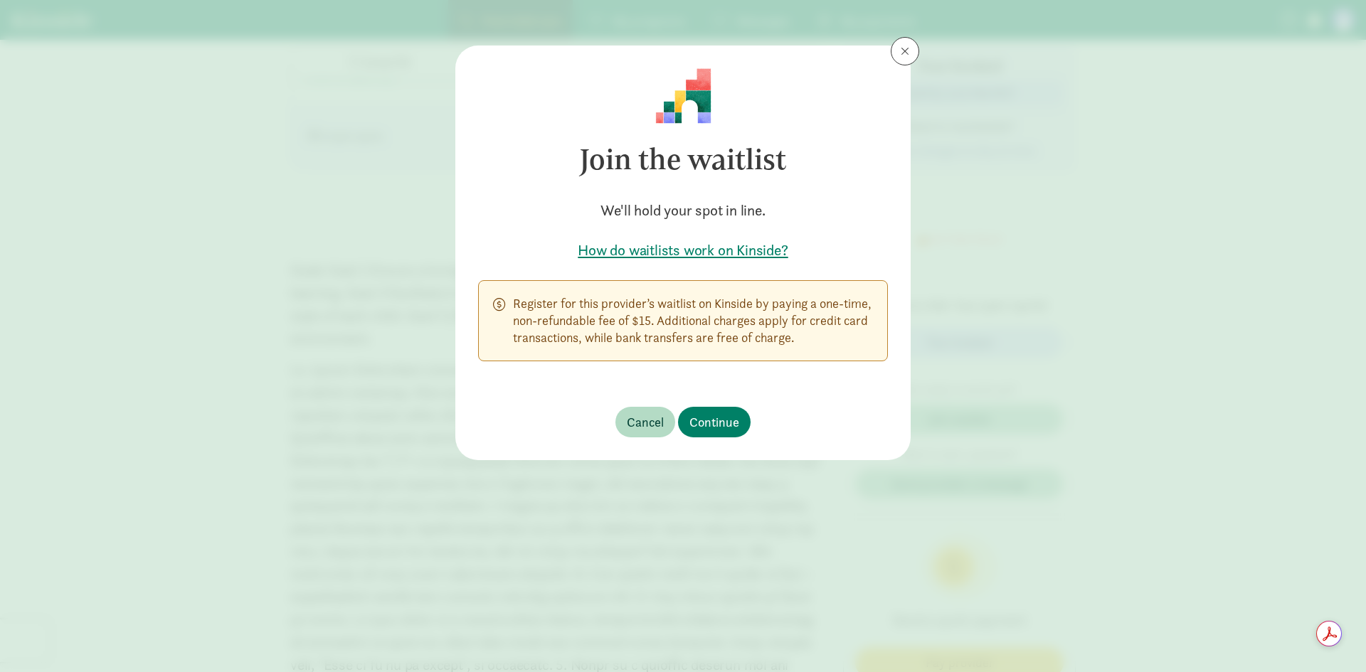
click at [706, 322] on p "Register for this provider’s waitlist on Kinside by paying a one-time, non-refu…" at bounding box center [693, 320] width 360 height 51
click at [714, 427] on span "Continue" at bounding box center [714, 422] width 50 height 19
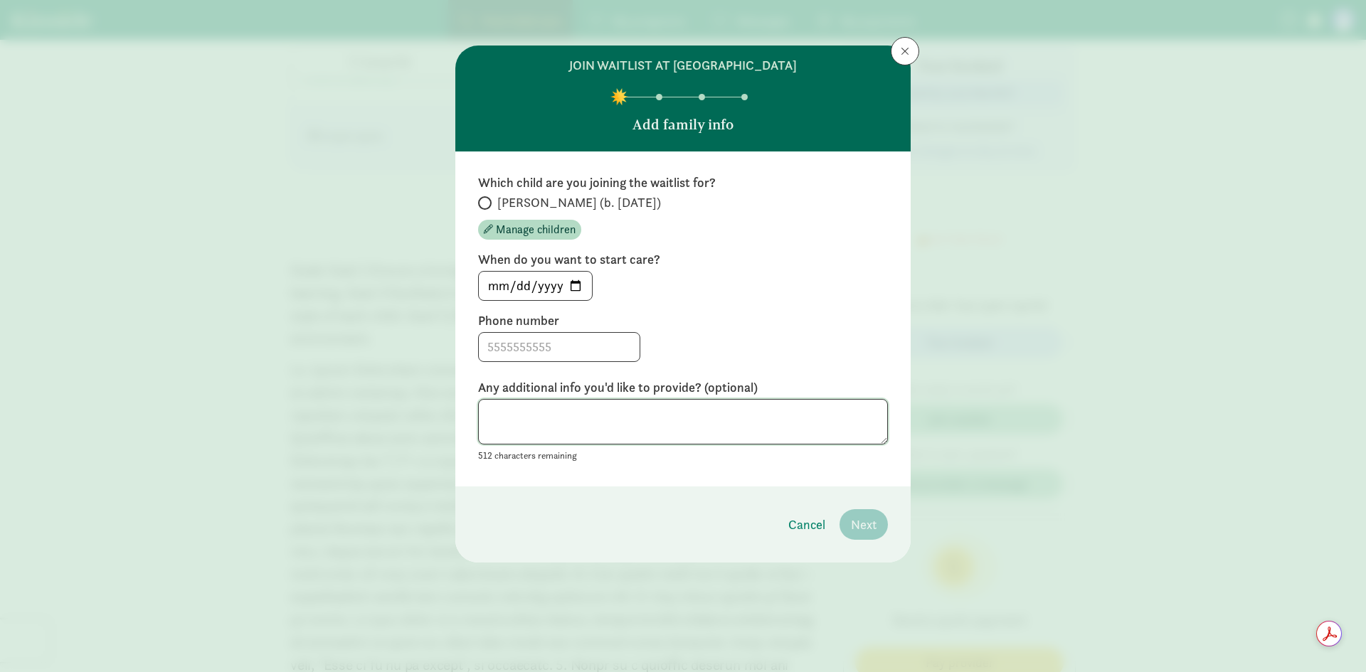
click at [717, 420] on textarea at bounding box center [683, 422] width 410 height 46
click at [483, 199] on input "Josephine (b. June 2022)" at bounding box center [482, 203] width 9 height 9
radio input "true"
click at [593, 342] on input at bounding box center [559, 347] width 161 height 28
type input "2532435636"
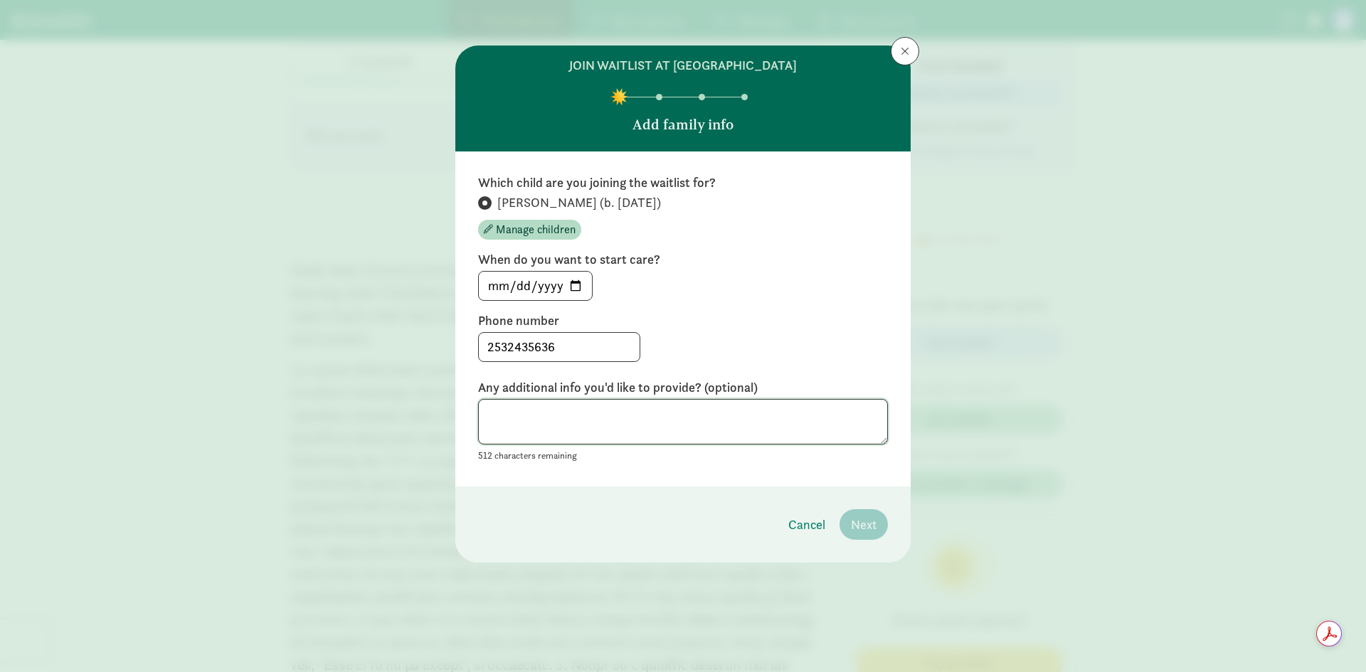
click at [633, 419] on textarea at bounding box center [683, 422] width 410 height 46
click at [578, 282] on input "2025-09-04" at bounding box center [535, 286] width 113 height 28
type input "2025-09-08"
drag, startPoint x: 847, startPoint y: 354, endPoint x: 840, endPoint y: 356, distance: 7.7
click at [847, 354] on div "2532435636" at bounding box center [683, 347] width 410 height 30
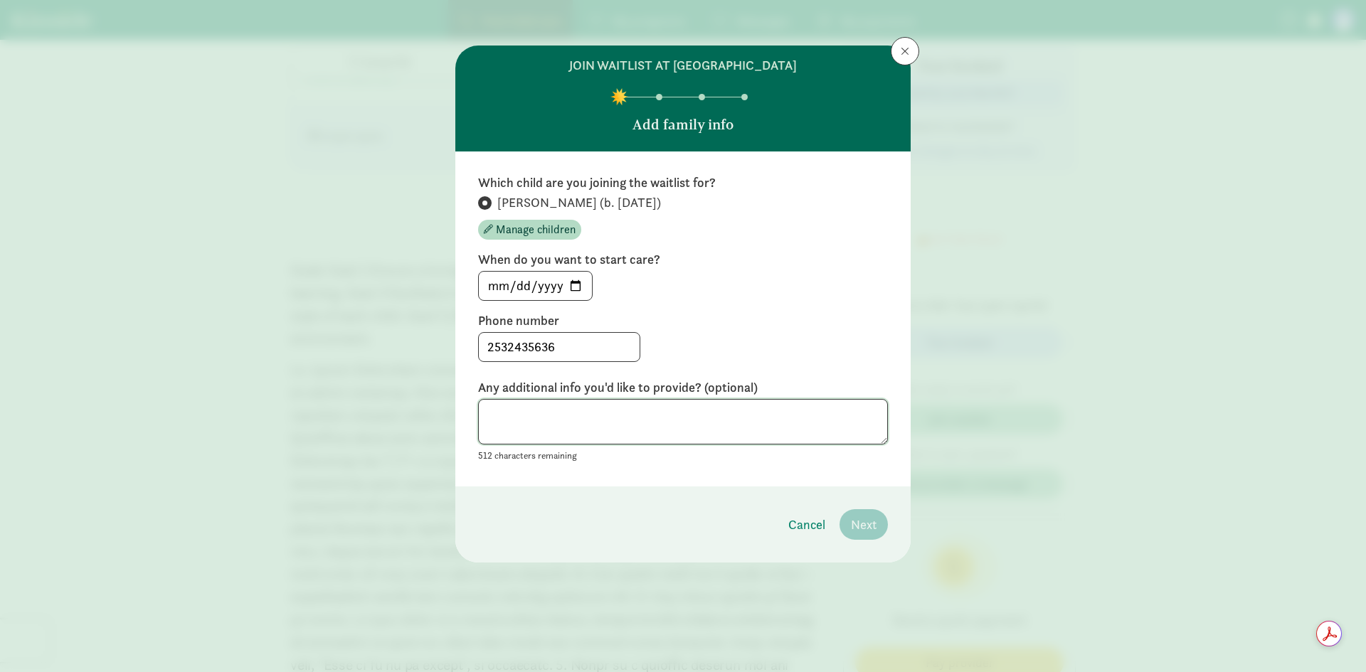
click at [630, 417] on textarea at bounding box center [683, 422] width 410 height 46
drag, startPoint x: 595, startPoint y: 428, endPoint x: 631, endPoint y: 418, distance: 37.6
click at [596, 428] on textarea "waeasdf" at bounding box center [683, 422] width 410 height 46
type textarea "waeasdf"
click at [837, 520] on div "Cancel Next" at bounding box center [832, 524] width 111 height 31
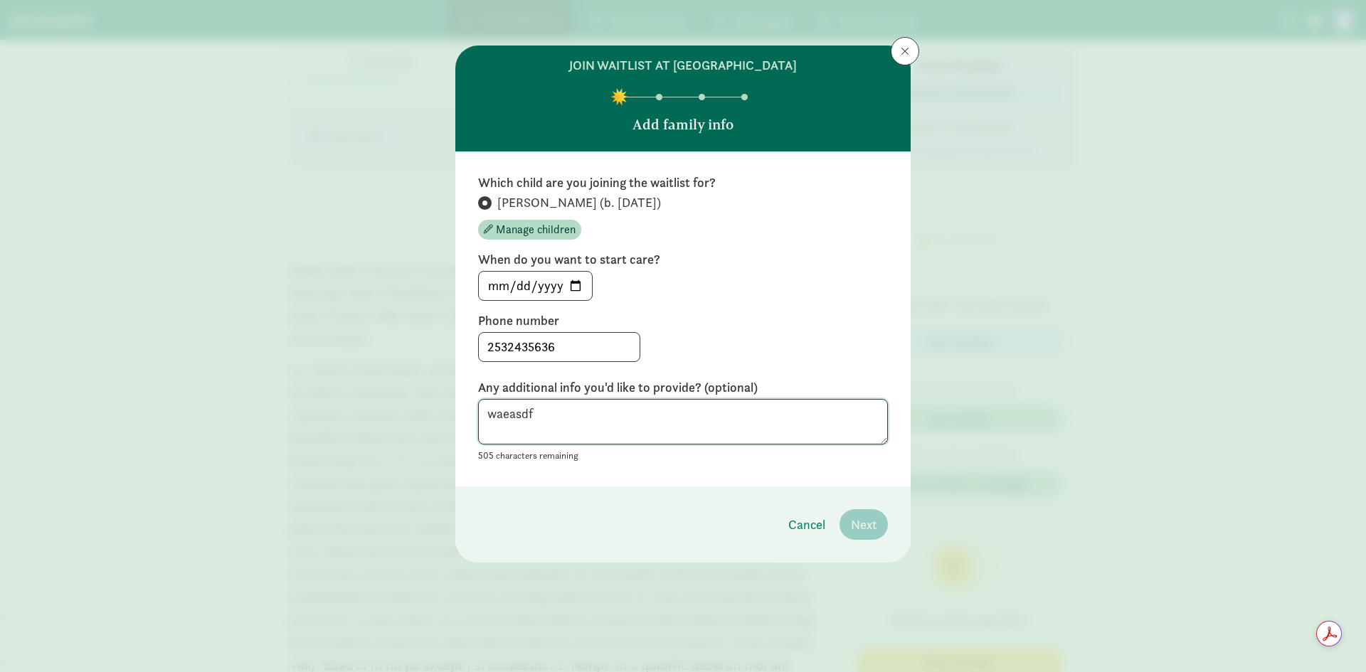
click at [707, 429] on textarea "waeasdf" at bounding box center [683, 422] width 410 height 46
click at [749, 290] on div "2025-09-08" at bounding box center [683, 286] width 410 height 30
click at [560, 359] on input "2532435636" at bounding box center [559, 347] width 161 height 28
drag, startPoint x: 576, startPoint y: 424, endPoint x: 94, endPoint y: 421, distance: 481.7
click at [102, 422] on div "join waitlist at Lake Meridian Montessori Add family info Which child are you j…" at bounding box center [683, 336] width 1366 height 672
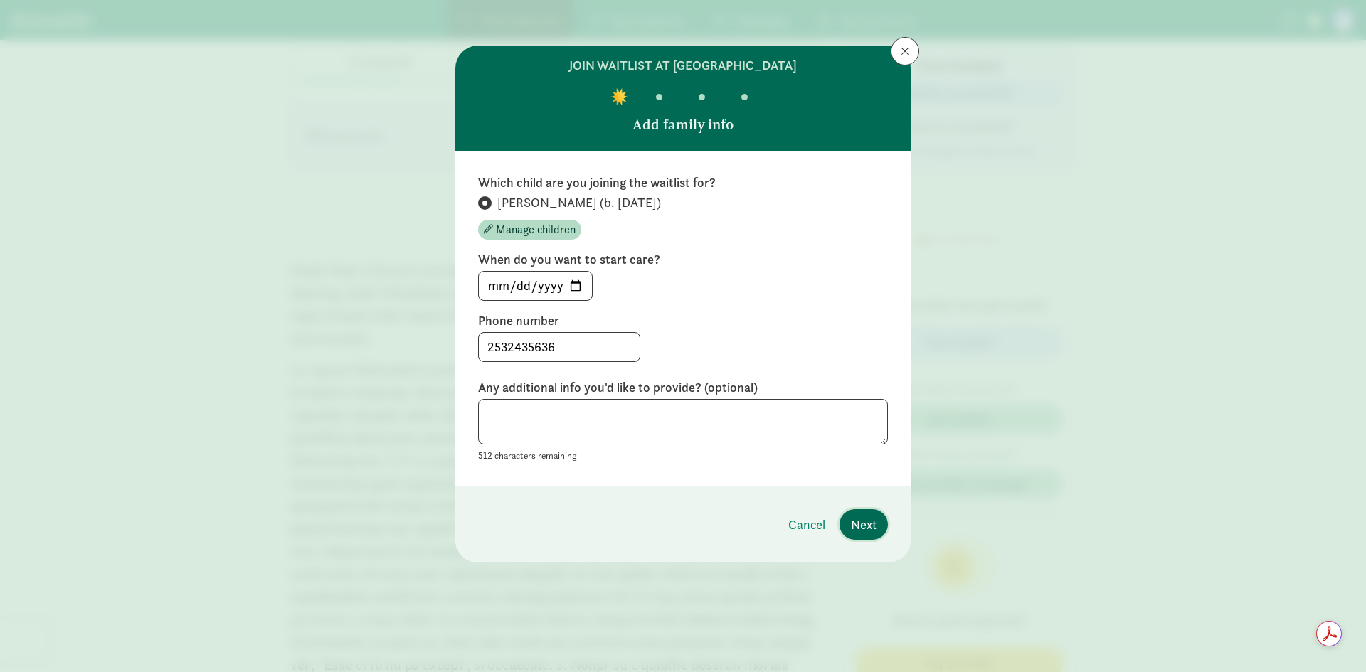
click at [869, 522] on span "Next" at bounding box center [864, 524] width 26 height 19
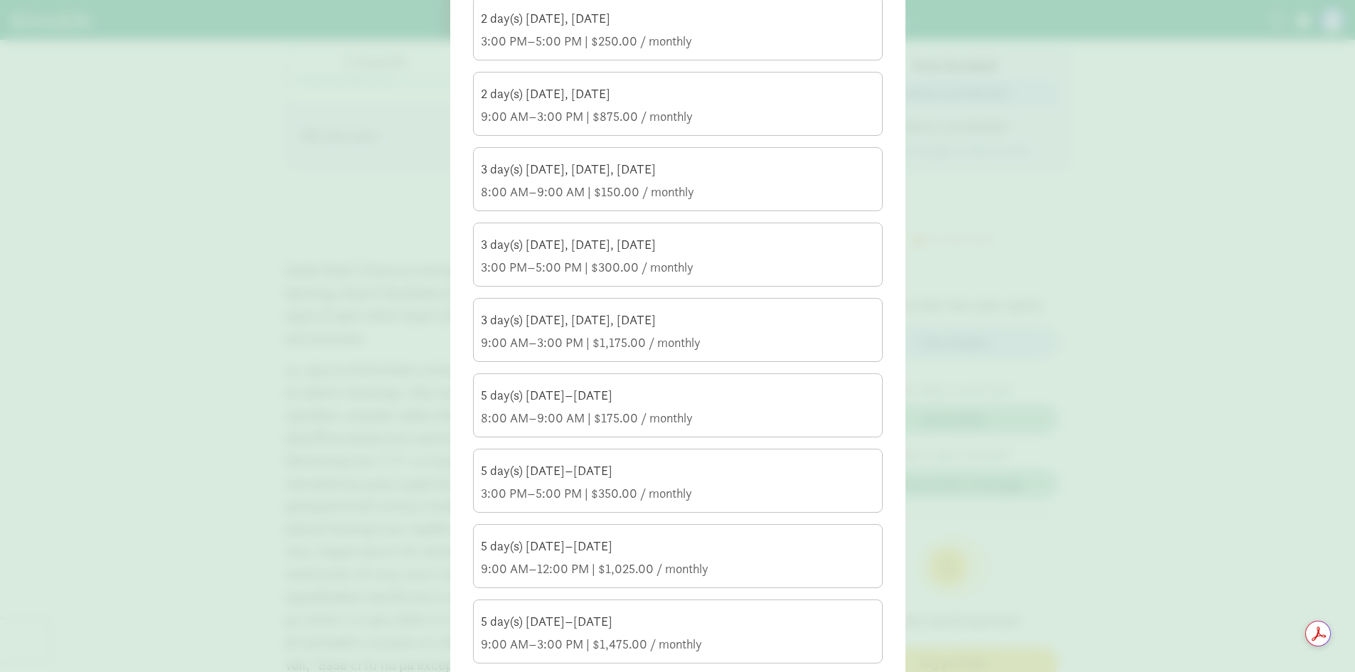
scroll to position [421, 0]
